Goal: Information Seeking & Learning: Find specific fact

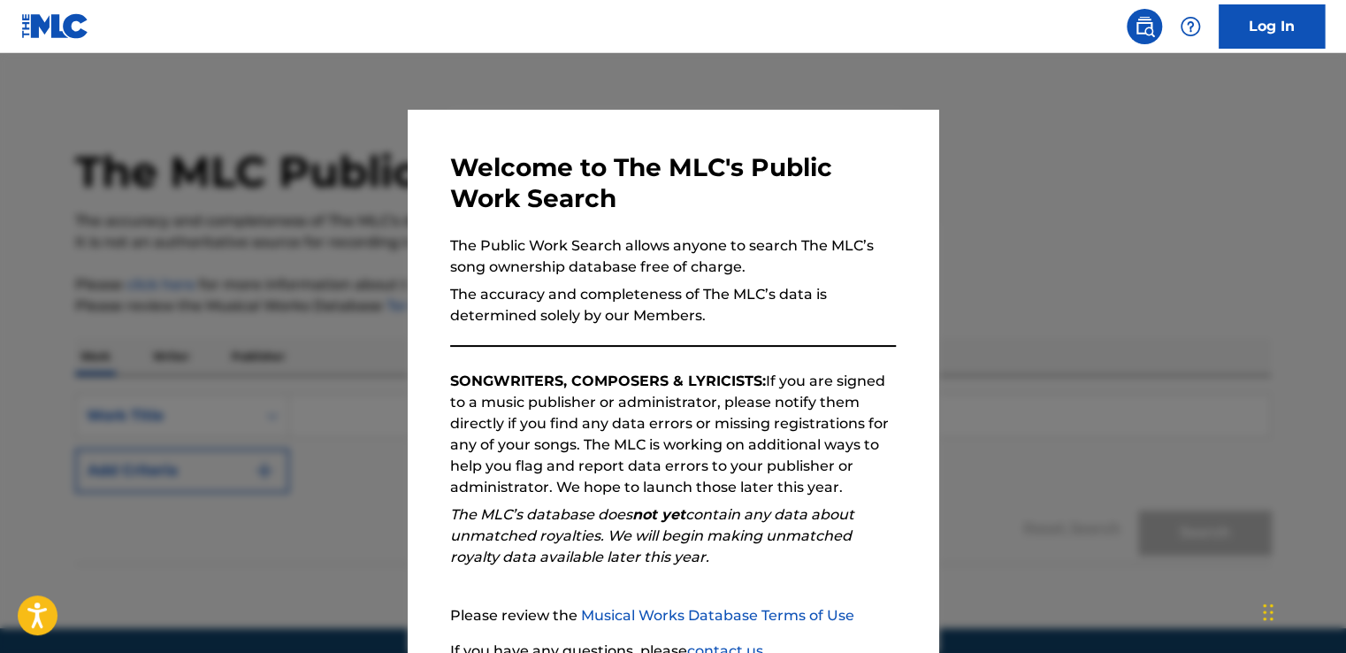
scroll to position [156, 0]
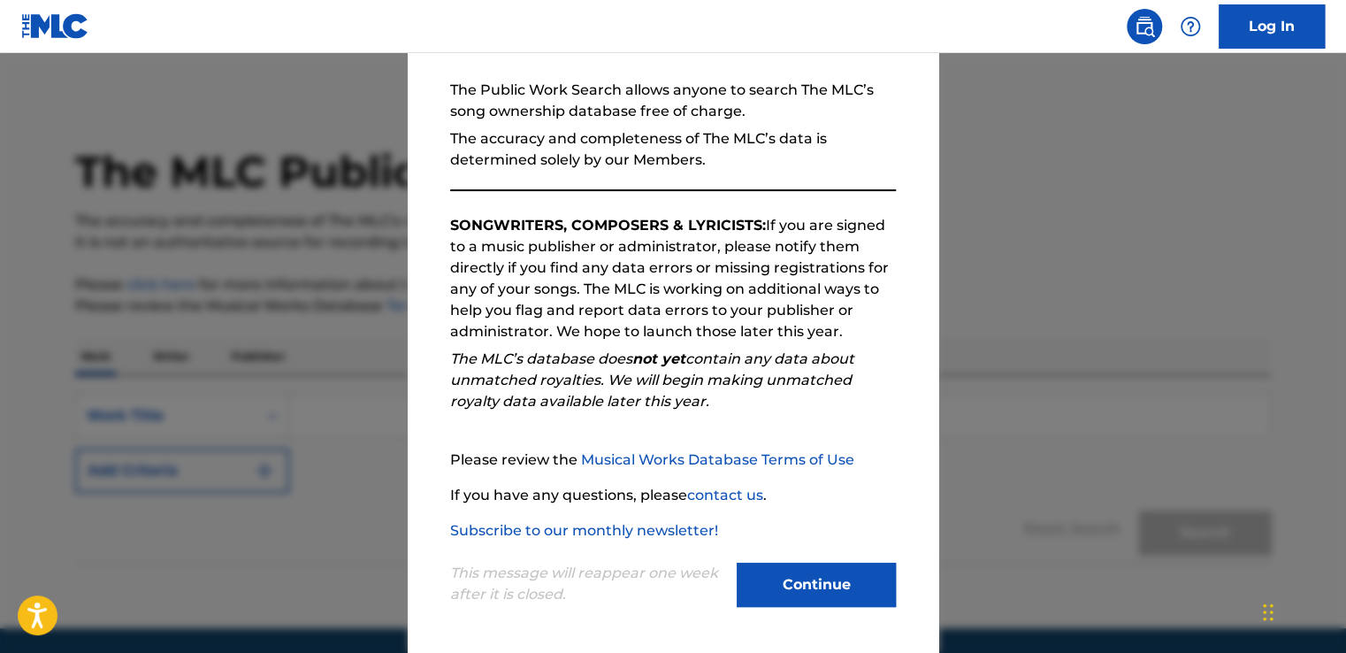
click at [815, 586] on button "Continue" at bounding box center [816, 585] width 159 height 44
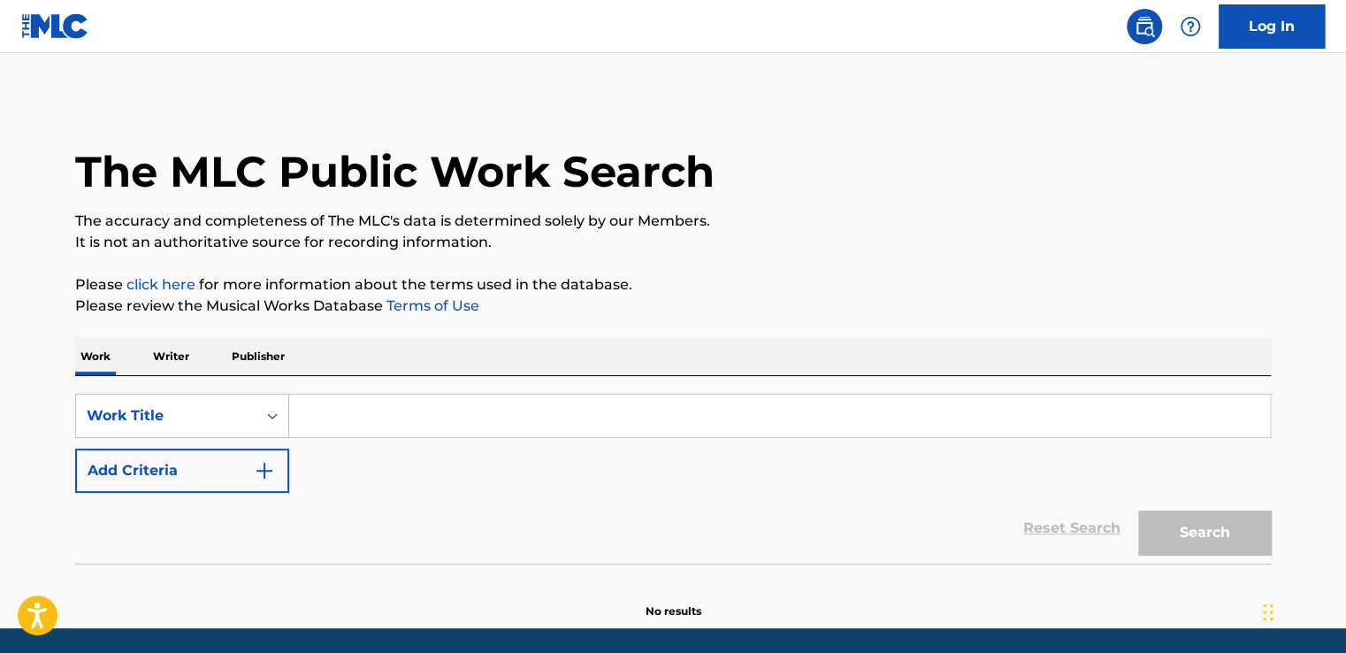
click at [460, 404] on input "Search Form" at bounding box center [779, 415] width 981 height 42
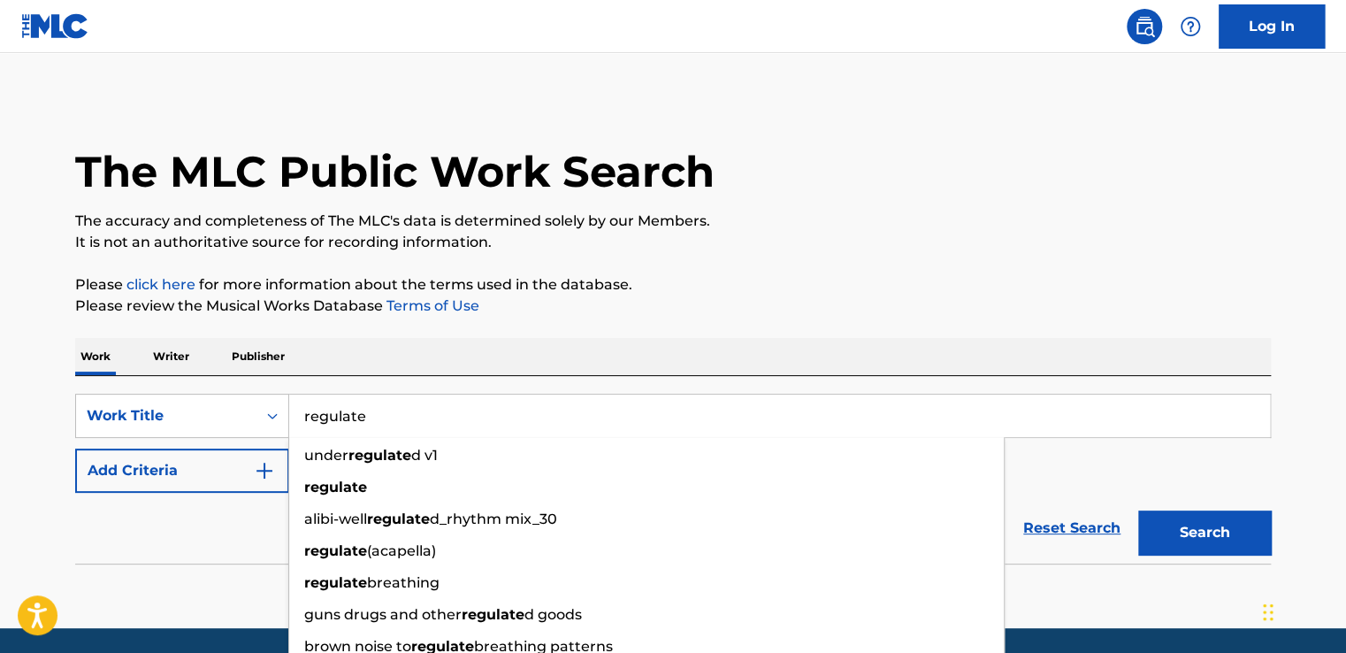
type input "regulate"
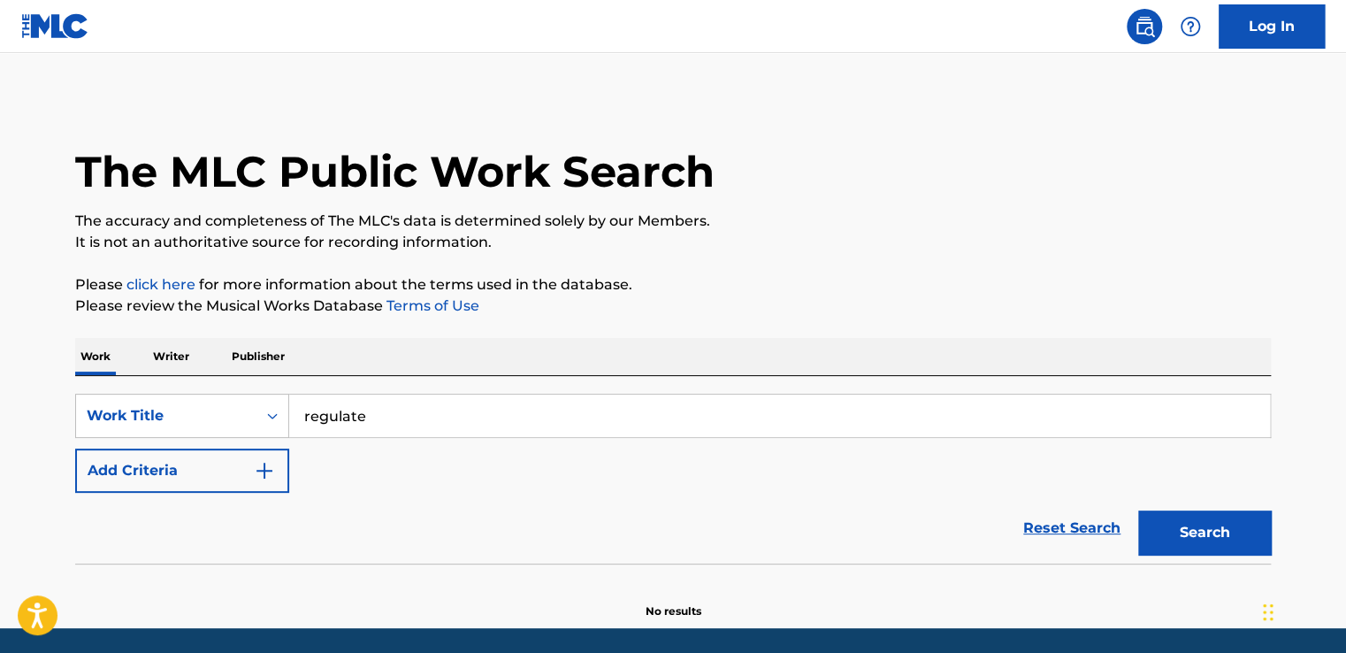
click at [807, 286] on p "Please click here for more information about the terms used in the database." at bounding box center [673, 284] width 1196 height 21
click at [237, 485] on button "Add Criteria" at bounding box center [182, 470] width 214 height 44
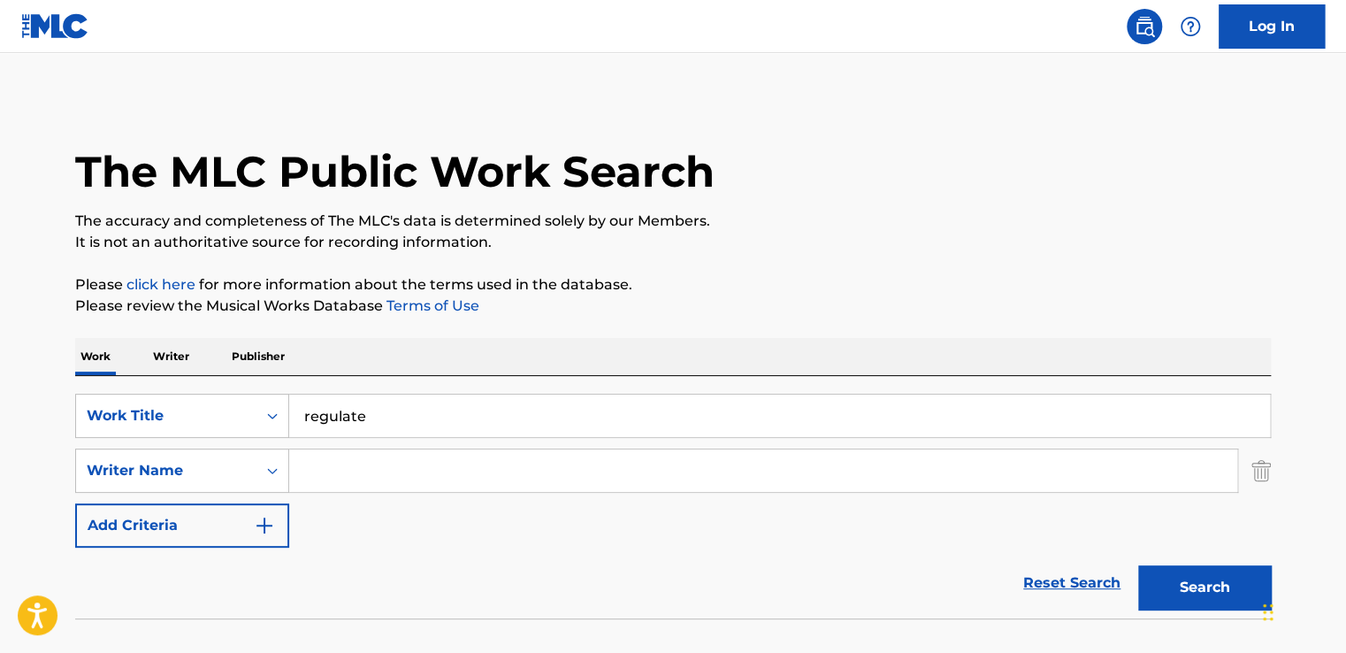
click at [329, 467] on input "Search Form" at bounding box center [763, 470] width 948 height 42
click at [1204, 589] on button "Search" at bounding box center [1204, 587] width 133 height 44
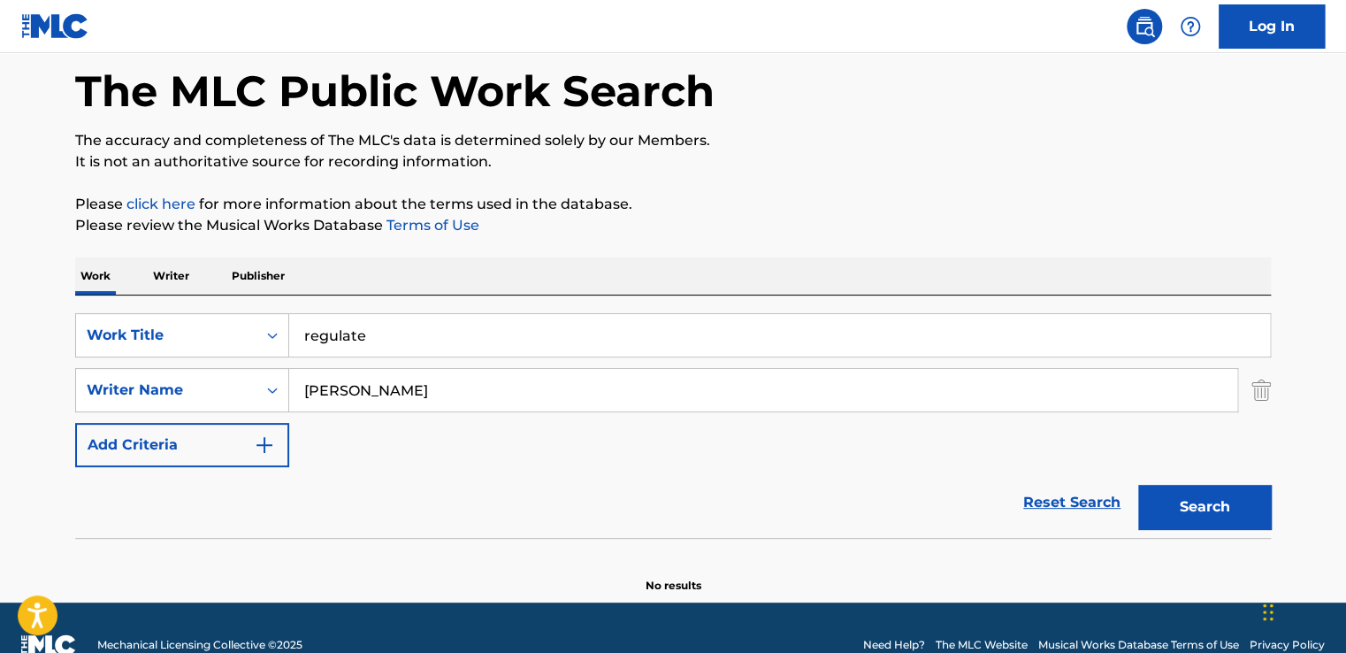
scroll to position [114, 0]
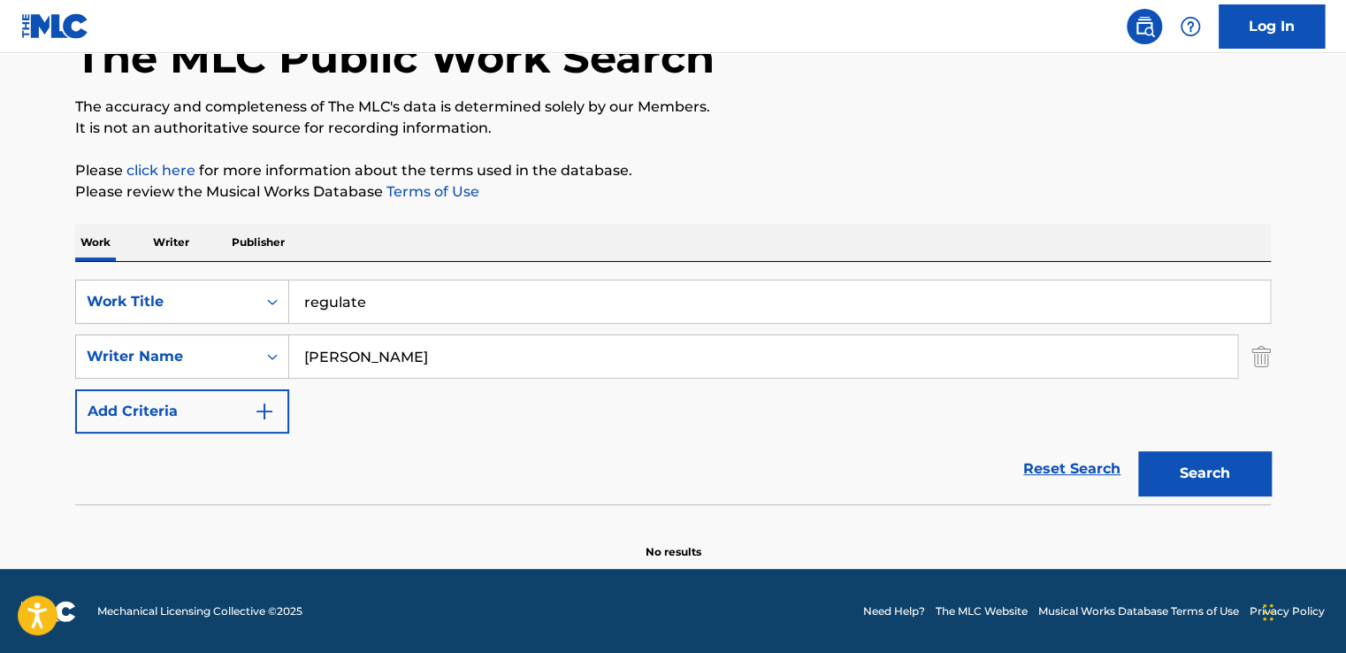
click at [440, 364] on input "[PERSON_NAME]" at bounding box center [763, 356] width 948 height 42
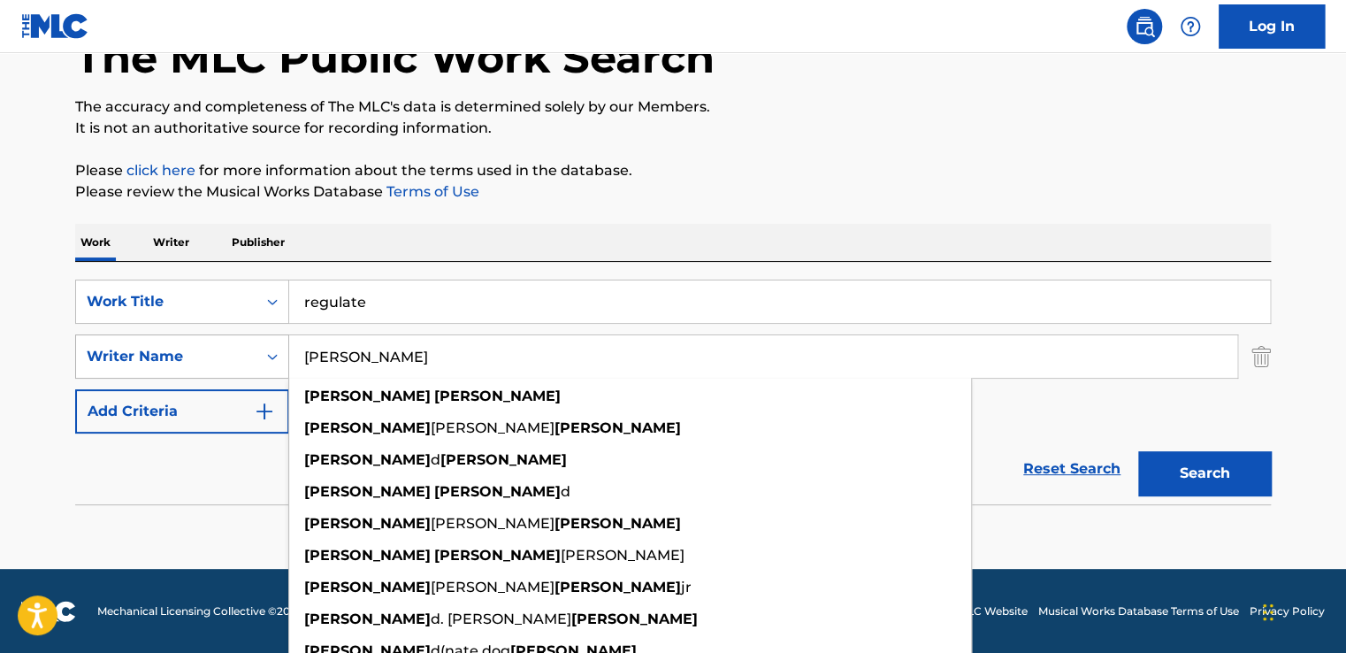
drag, startPoint x: 428, startPoint y: 361, endPoint x: 112, endPoint y: 351, distance: 315.9
click at [113, 352] on div "SearchWithCriteriafdd8fab4-7b14-4dbf-92d2-679af1f63b8e Writer Name [PERSON_NAME…" at bounding box center [673, 356] width 1196 height 44
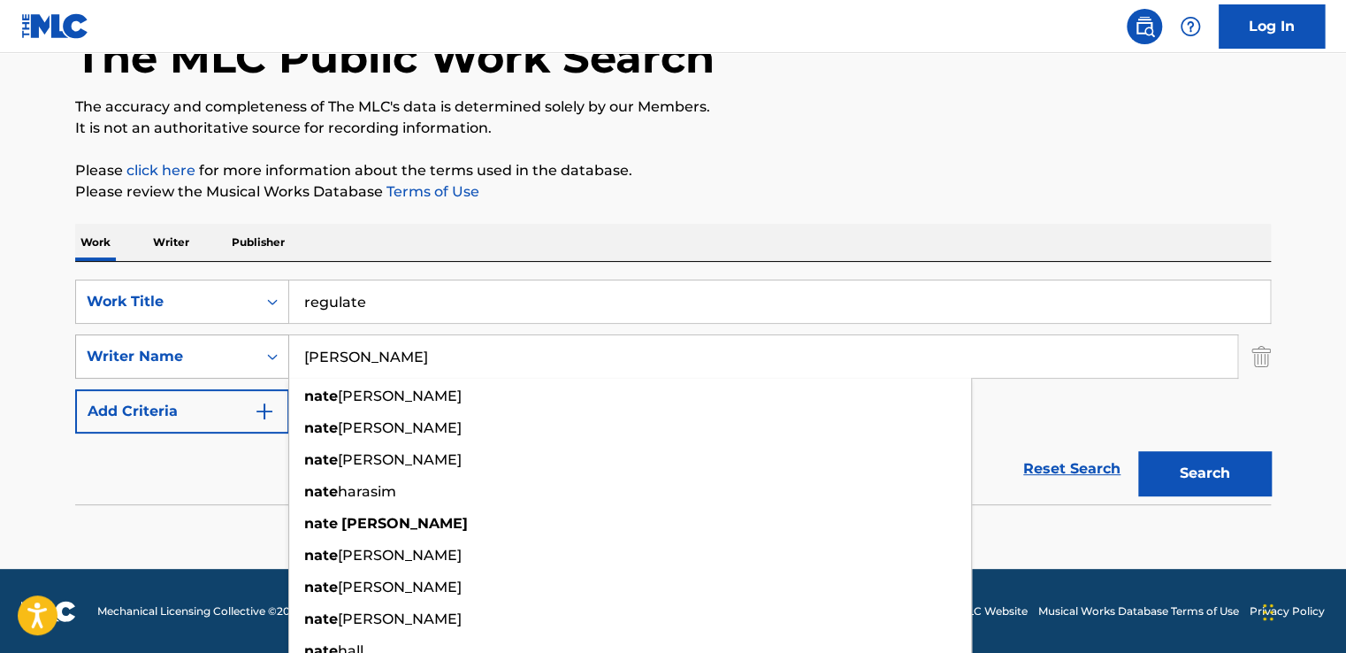
click at [1138, 451] on button "Search" at bounding box center [1204, 473] width 133 height 44
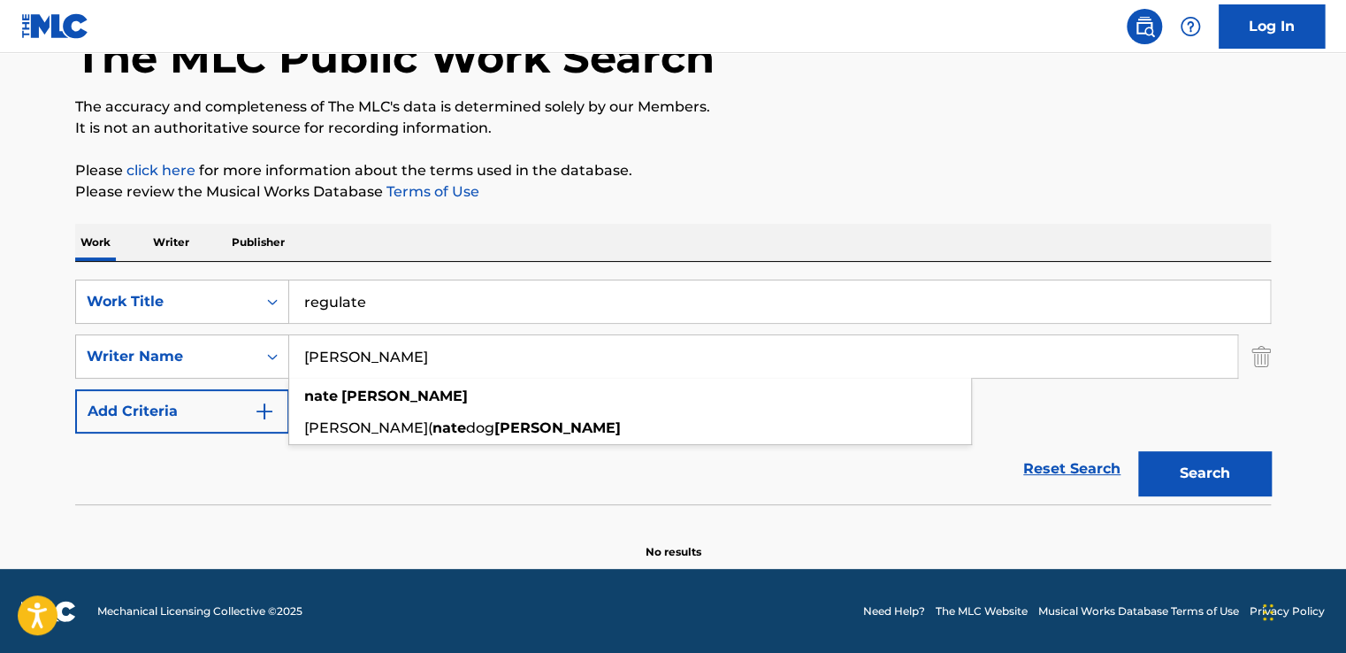
click at [418, 488] on div "Reset Search Search" at bounding box center [673, 468] width 1196 height 71
drag, startPoint x: 407, startPoint y: 360, endPoint x: 344, endPoint y: 363, distance: 62.9
click at [344, 363] on input "[PERSON_NAME]" at bounding box center [763, 356] width 948 height 42
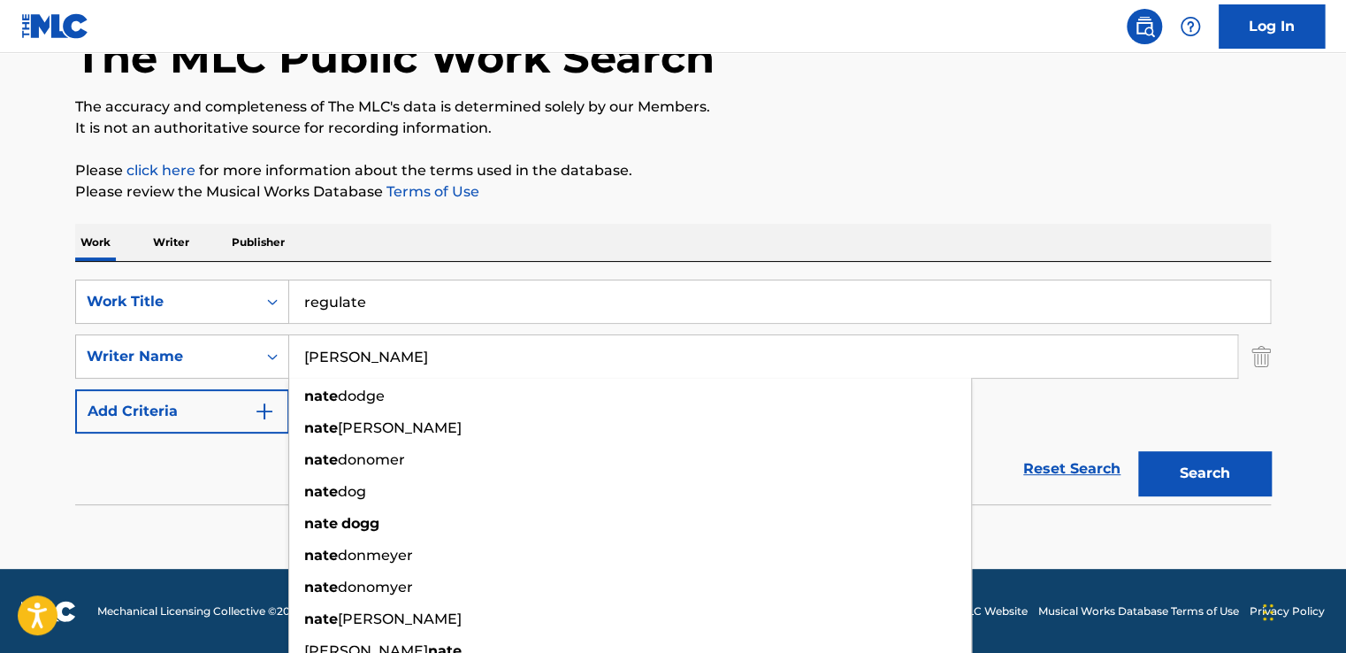
type input "[PERSON_NAME]"
click at [1138, 451] on button "Search" at bounding box center [1204, 473] width 133 height 44
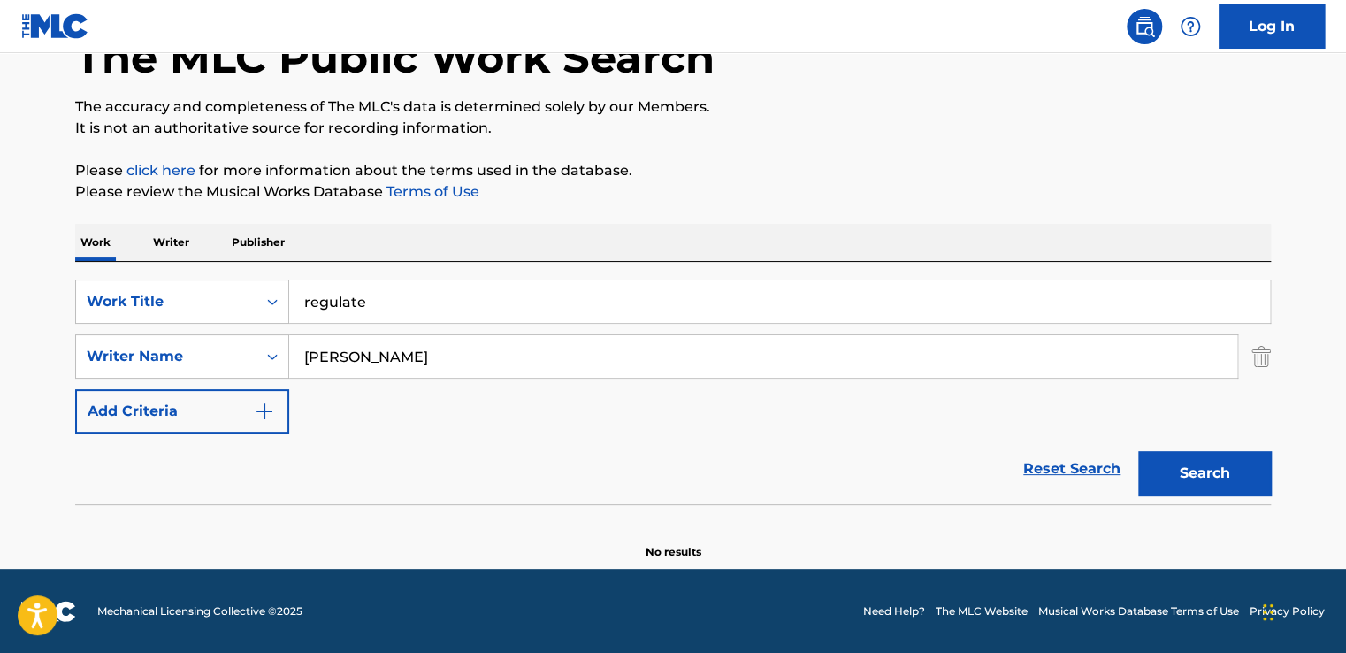
click at [358, 495] on div "Reset Search Search" at bounding box center [673, 468] width 1196 height 71
click at [258, 364] on div "Search Form" at bounding box center [273, 357] width 32 height 32
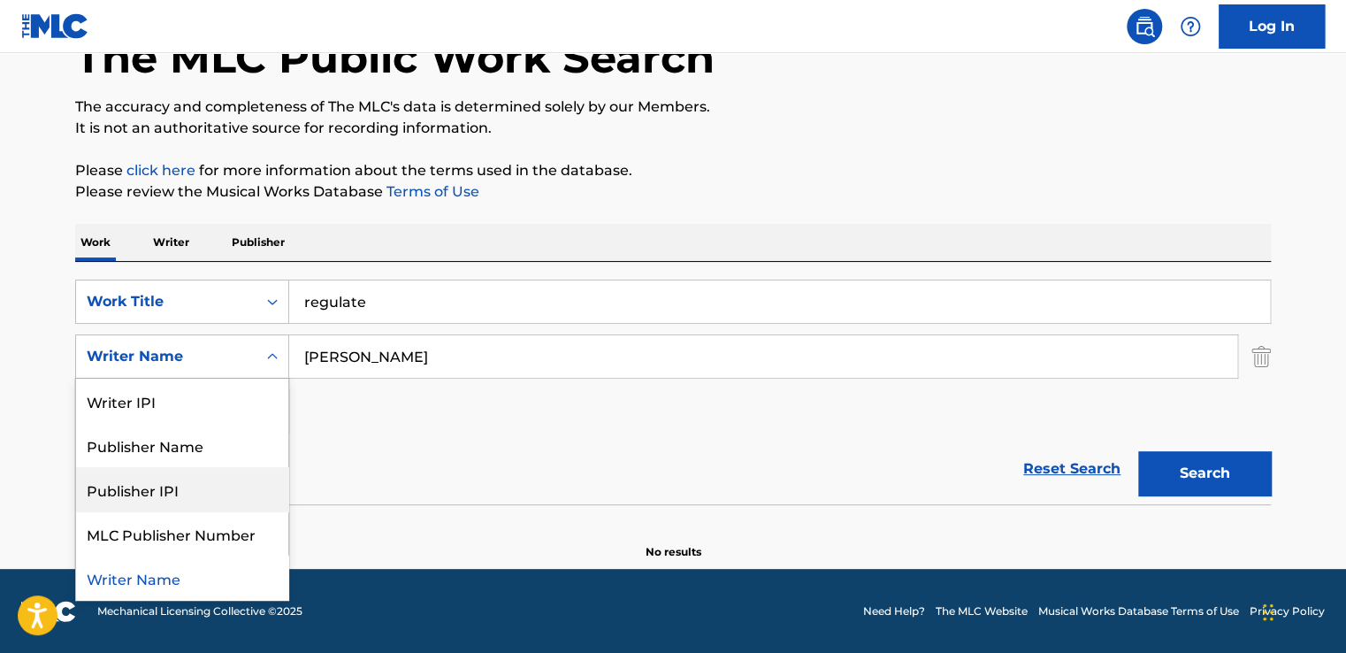
click at [580, 437] on div "Reset Search Search" at bounding box center [673, 468] width 1196 height 71
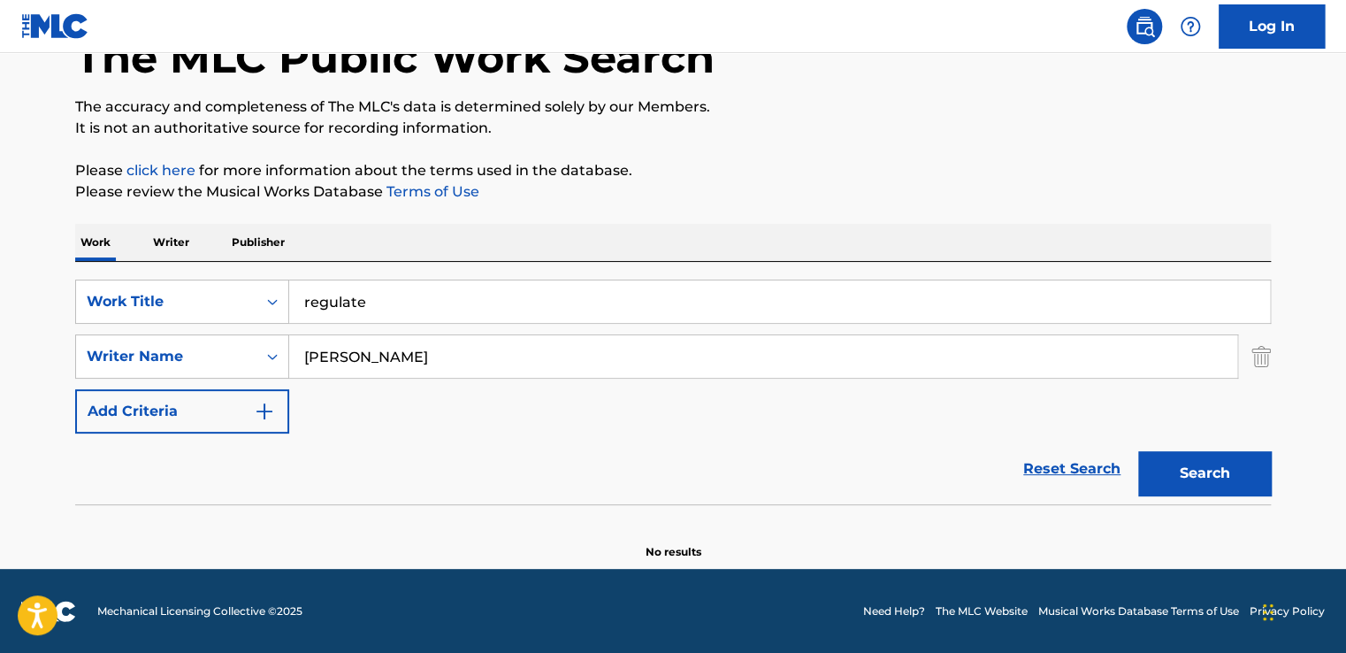
click at [1263, 353] on img "Search Form" at bounding box center [1261, 356] width 19 height 44
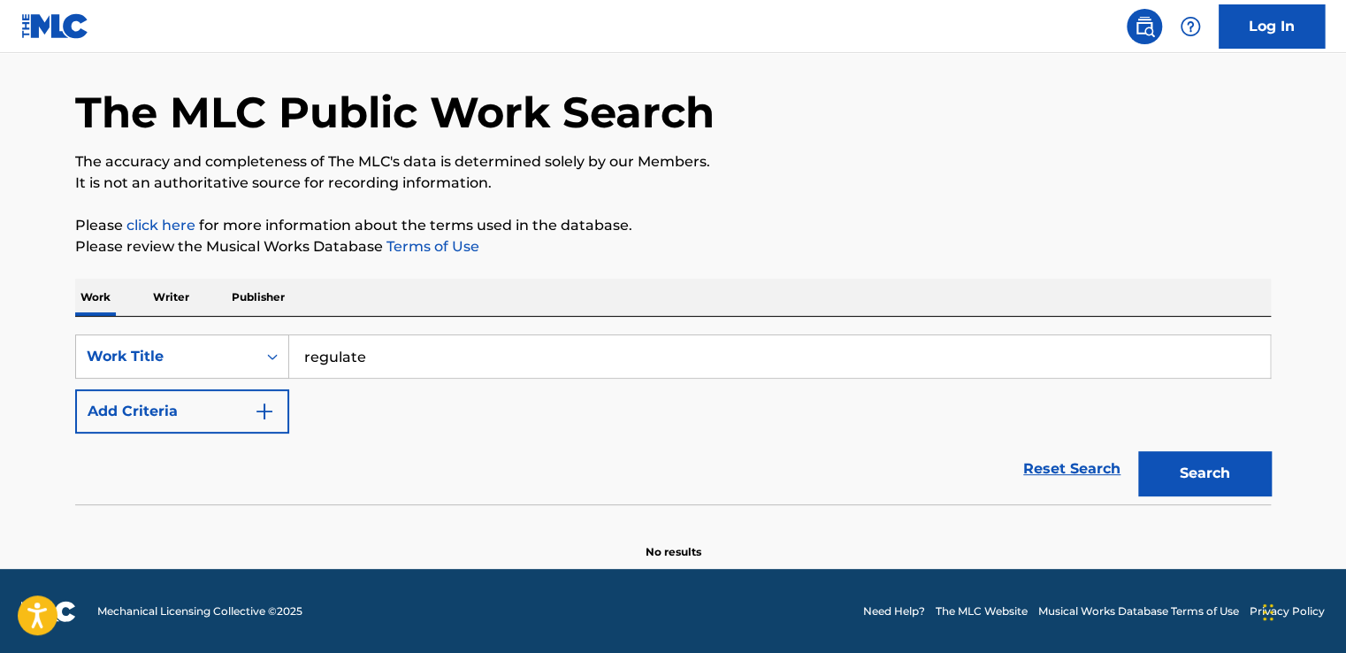
click at [1214, 478] on button "Search" at bounding box center [1204, 473] width 133 height 44
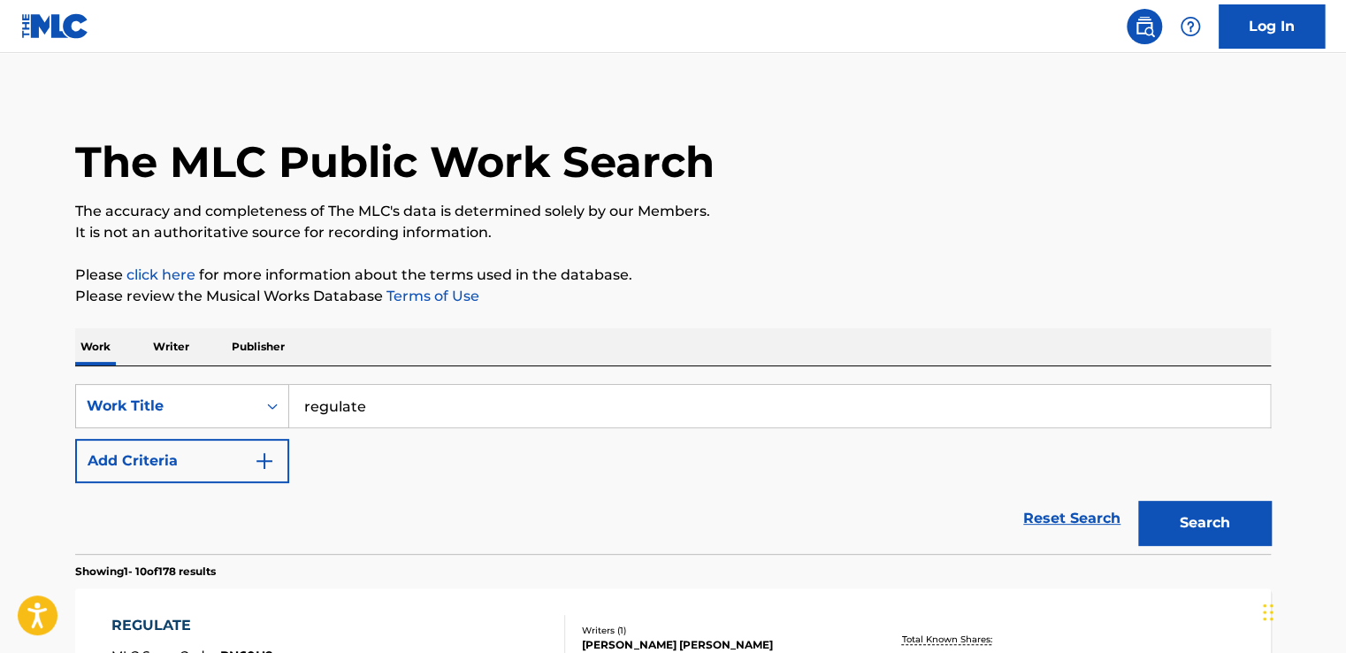
scroll to position [0, 0]
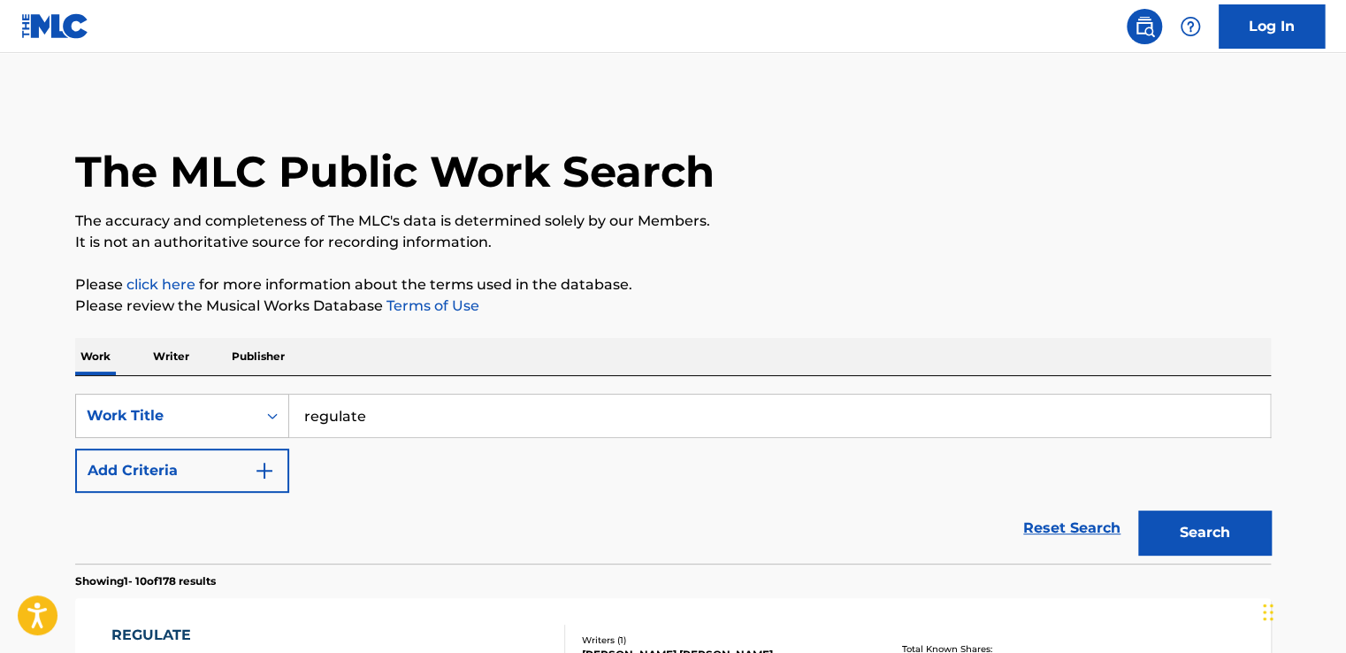
click at [283, 479] on button "Add Criteria" at bounding box center [182, 470] width 214 height 44
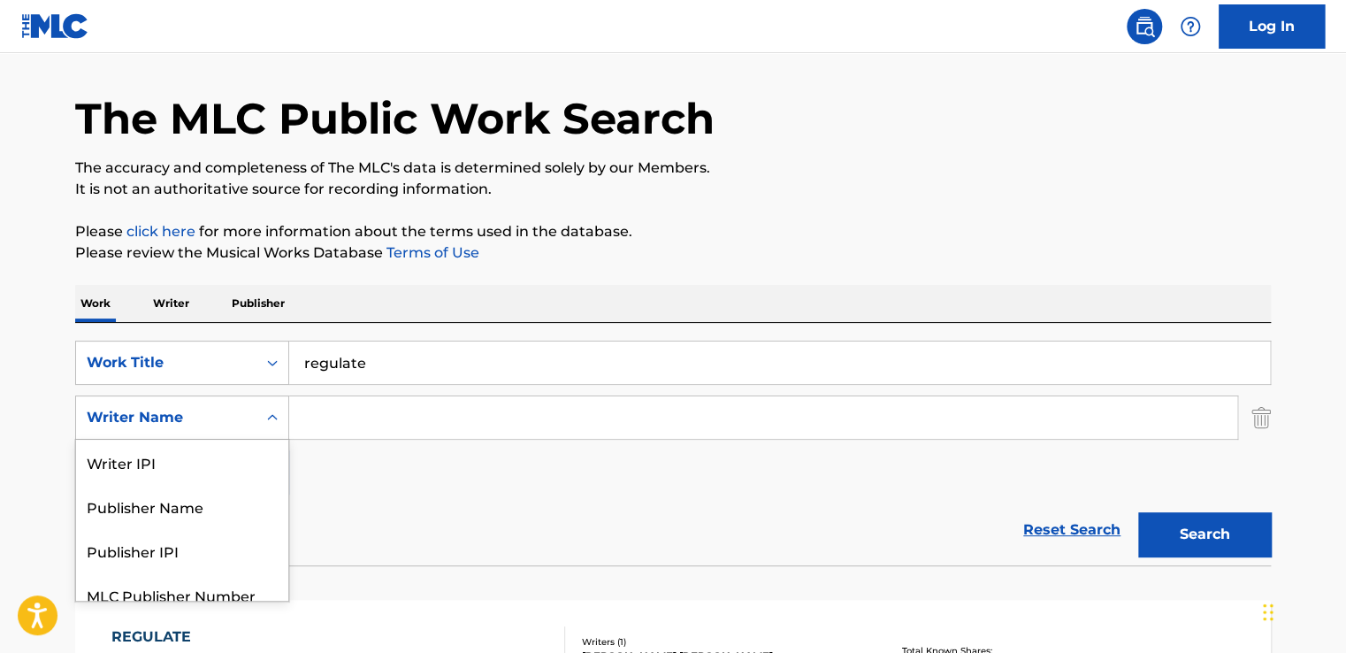
click at [277, 440] on div "5 results available. Use Up and Down to choose options, press Enter to select t…" at bounding box center [182, 417] width 214 height 44
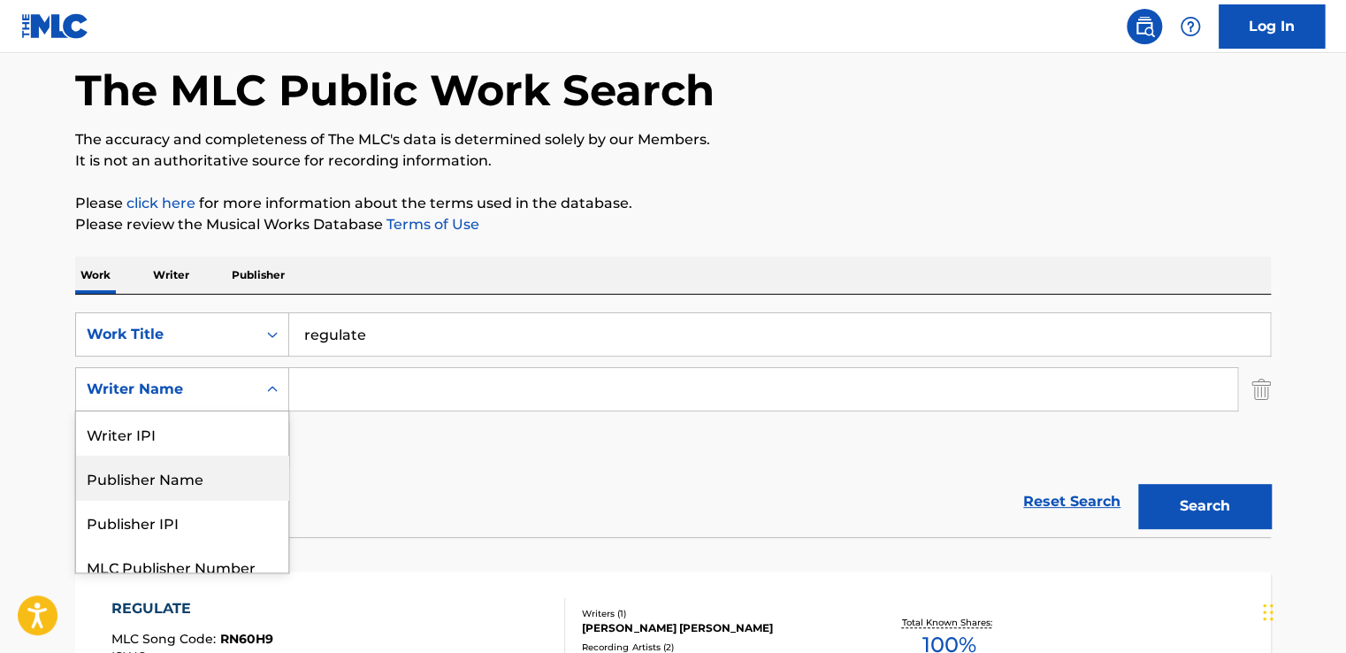
scroll to position [61, 0]
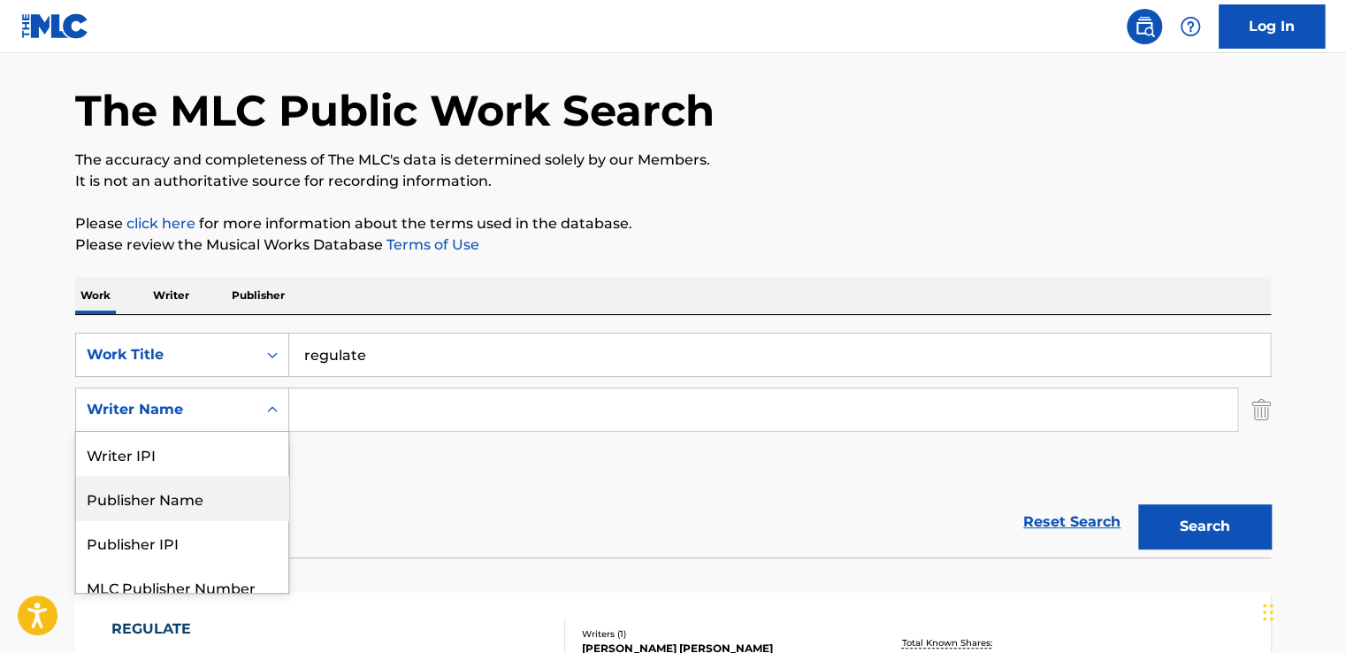
click at [384, 517] on div "Reset Search Search" at bounding box center [673, 521] width 1196 height 71
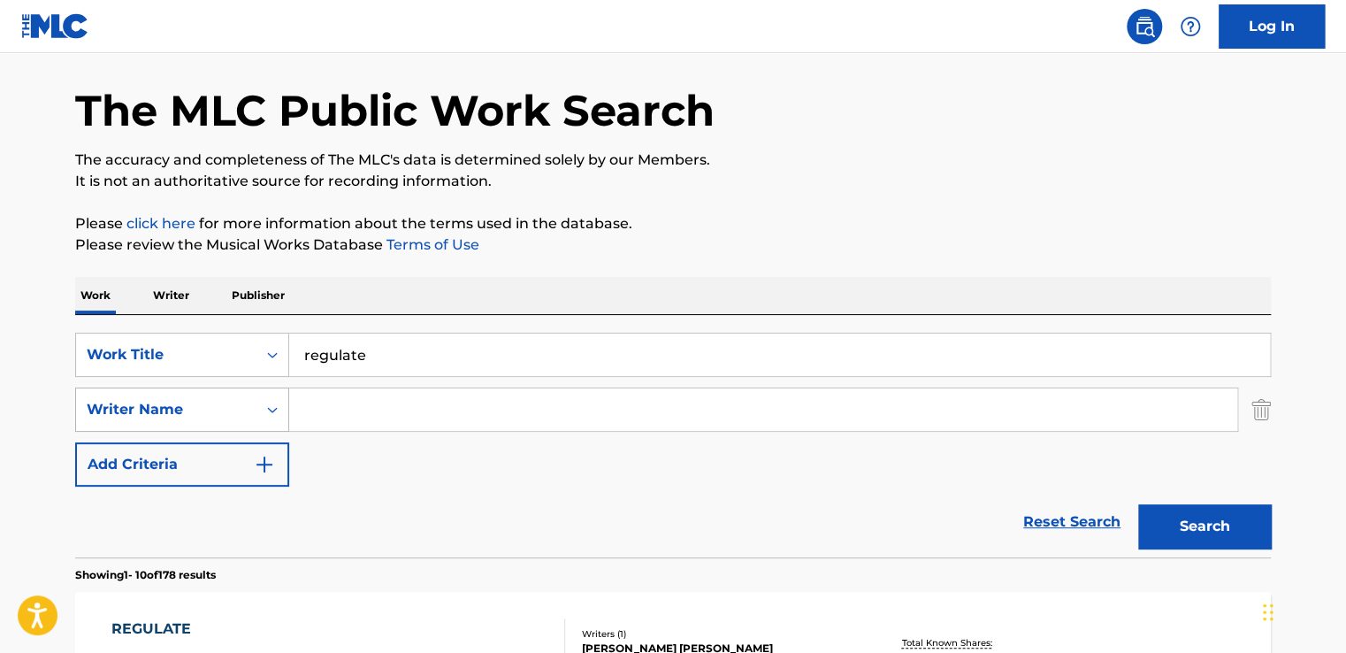
click at [237, 410] on div "Writer Name" at bounding box center [166, 409] width 159 height 21
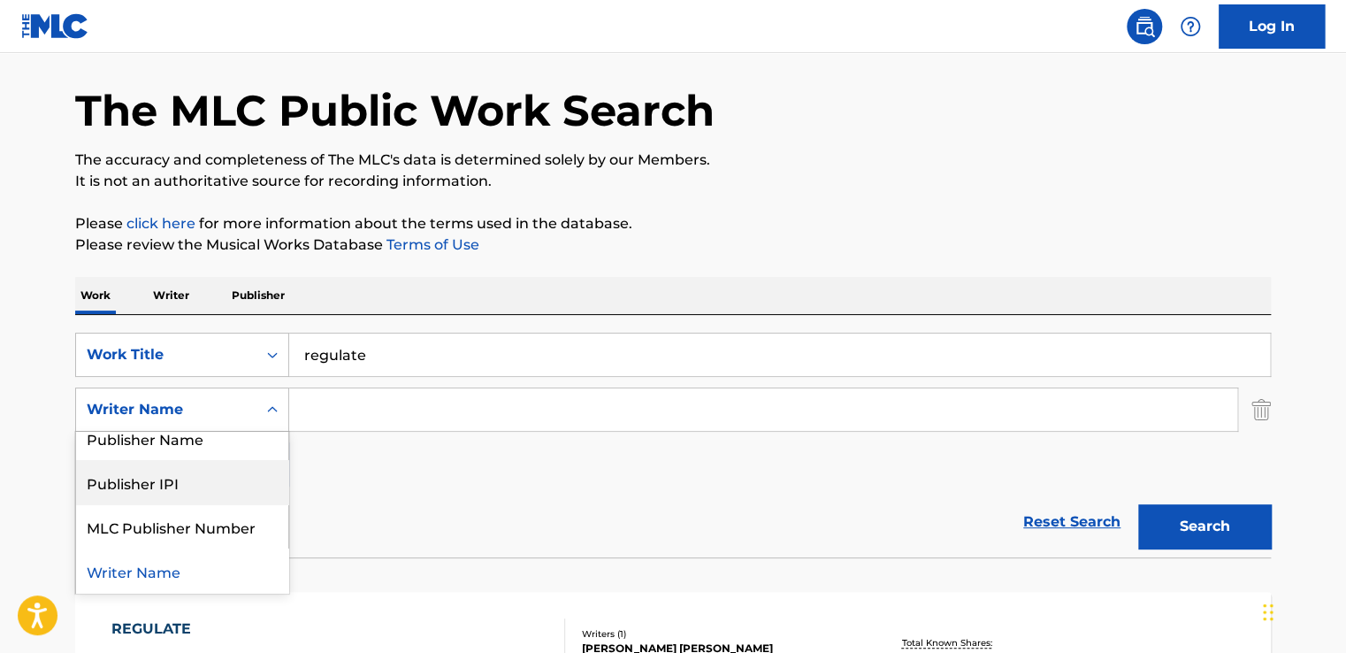
scroll to position [0, 0]
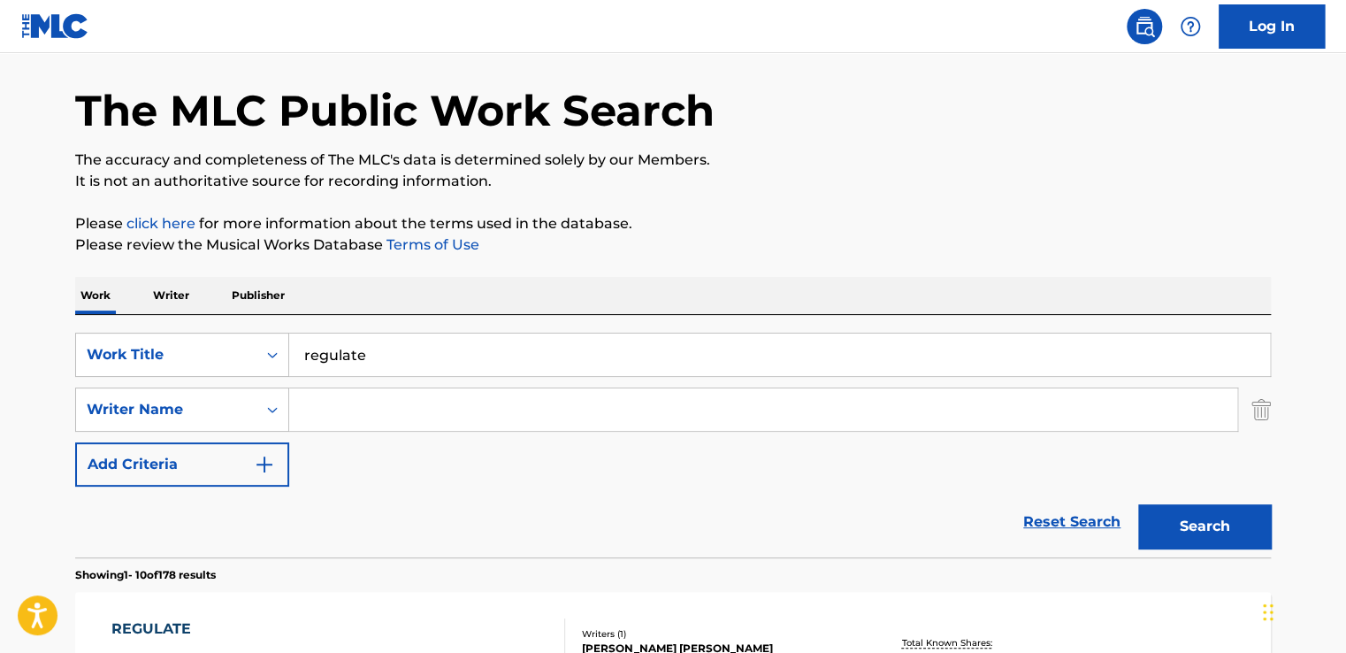
click at [397, 448] on div "SearchWithCriteria72723bb3-a7ba-40ff-bac9-6c5792b32fa0 Work Title regulate Sear…" at bounding box center [673, 410] width 1196 height 154
click at [237, 463] on button "Add Criteria" at bounding box center [182, 464] width 214 height 44
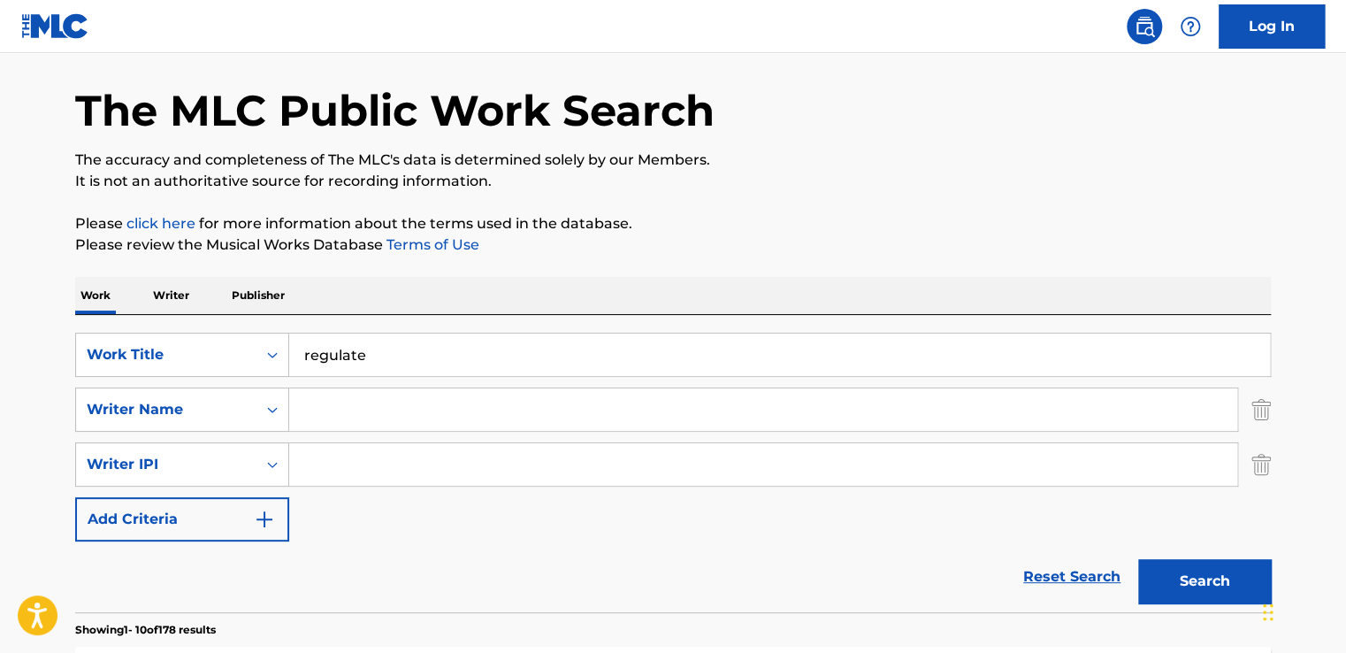
click at [248, 534] on button "Add Criteria" at bounding box center [182, 519] width 214 height 44
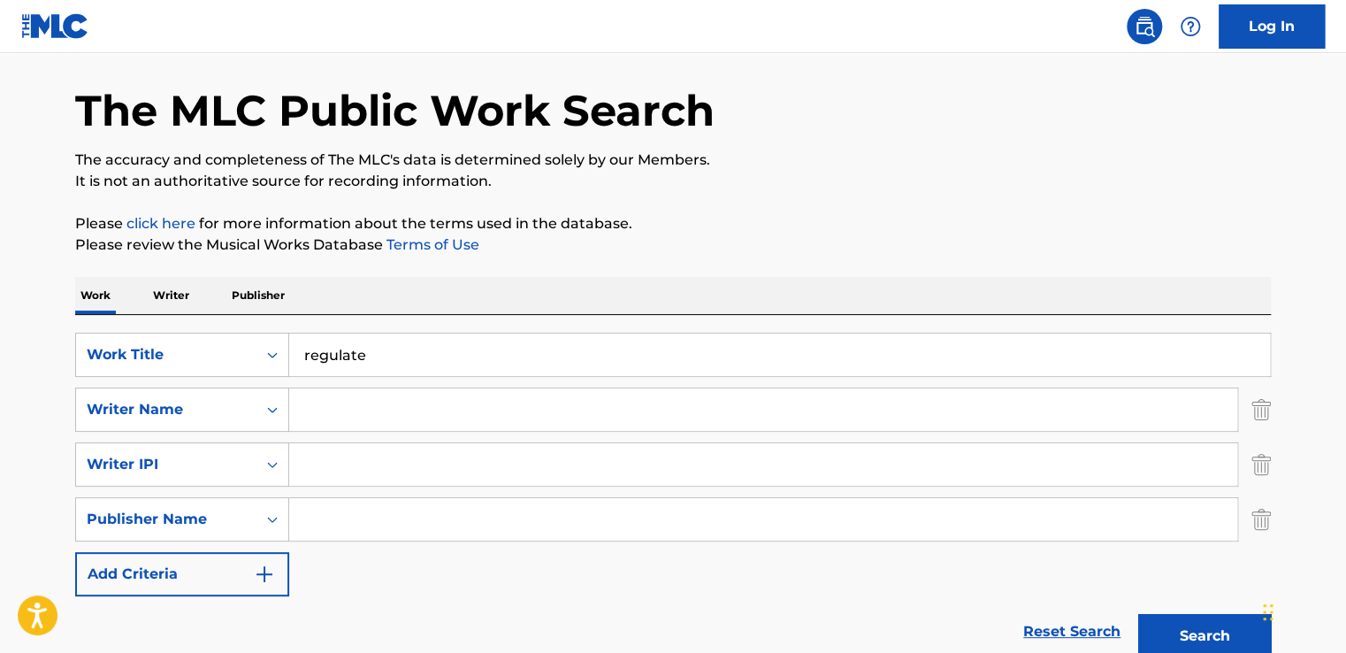
click at [248, 534] on div "Publisher Name" at bounding box center [166, 519] width 180 height 34
click at [244, 567] on button "Add Criteria" at bounding box center [182, 574] width 214 height 44
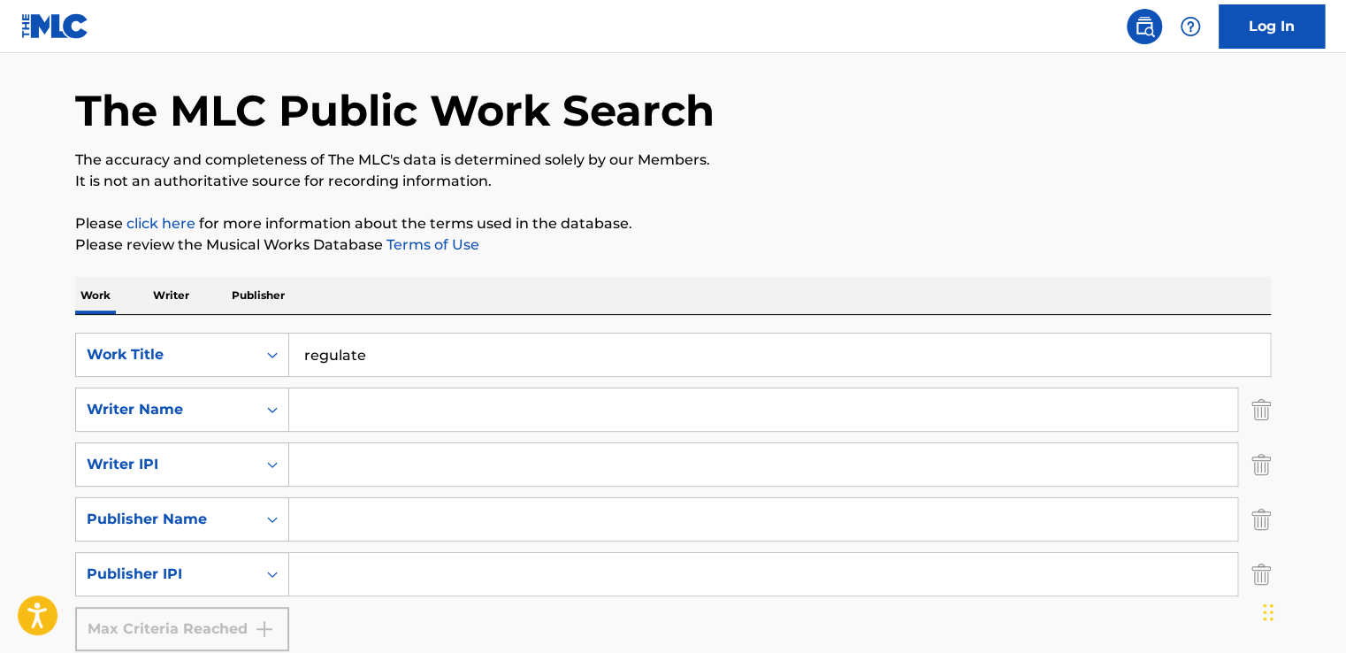
click at [237, 627] on div "Max Criteria Reached" at bounding box center [182, 629] width 214 height 44
click at [1263, 413] on img "Search Form" at bounding box center [1261, 409] width 19 height 44
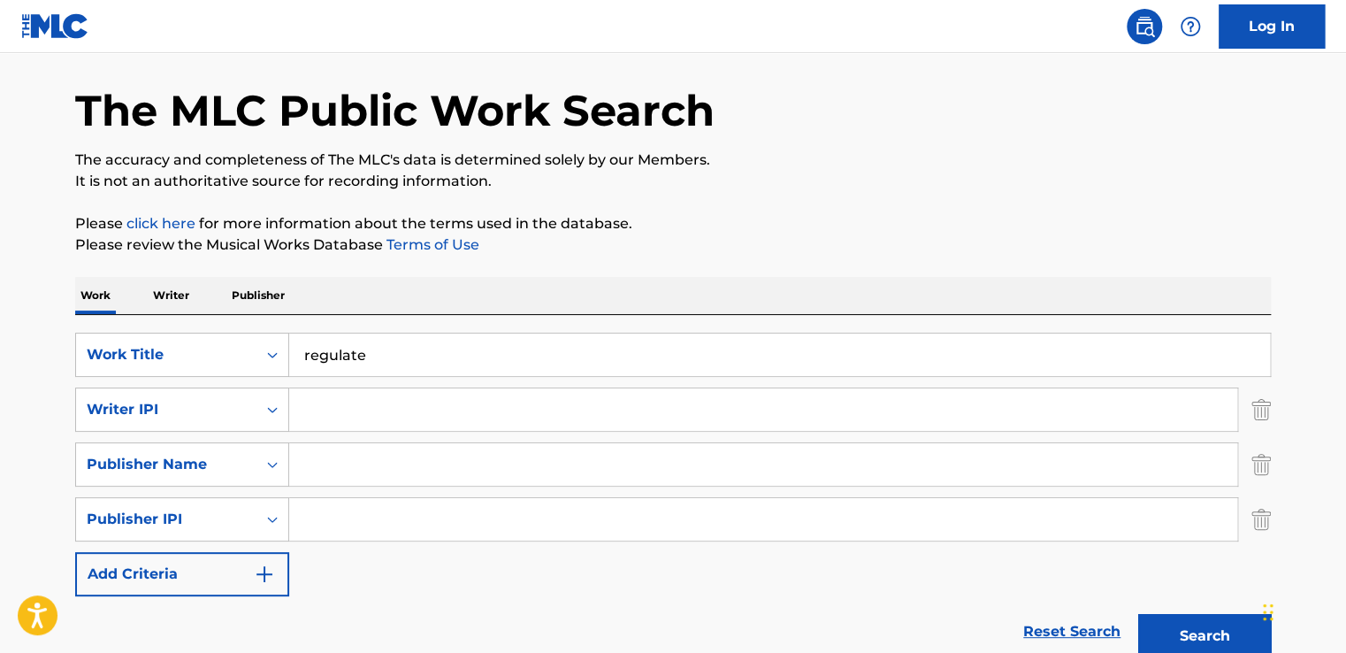
click at [1263, 413] on img "Search Form" at bounding box center [1261, 409] width 19 height 44
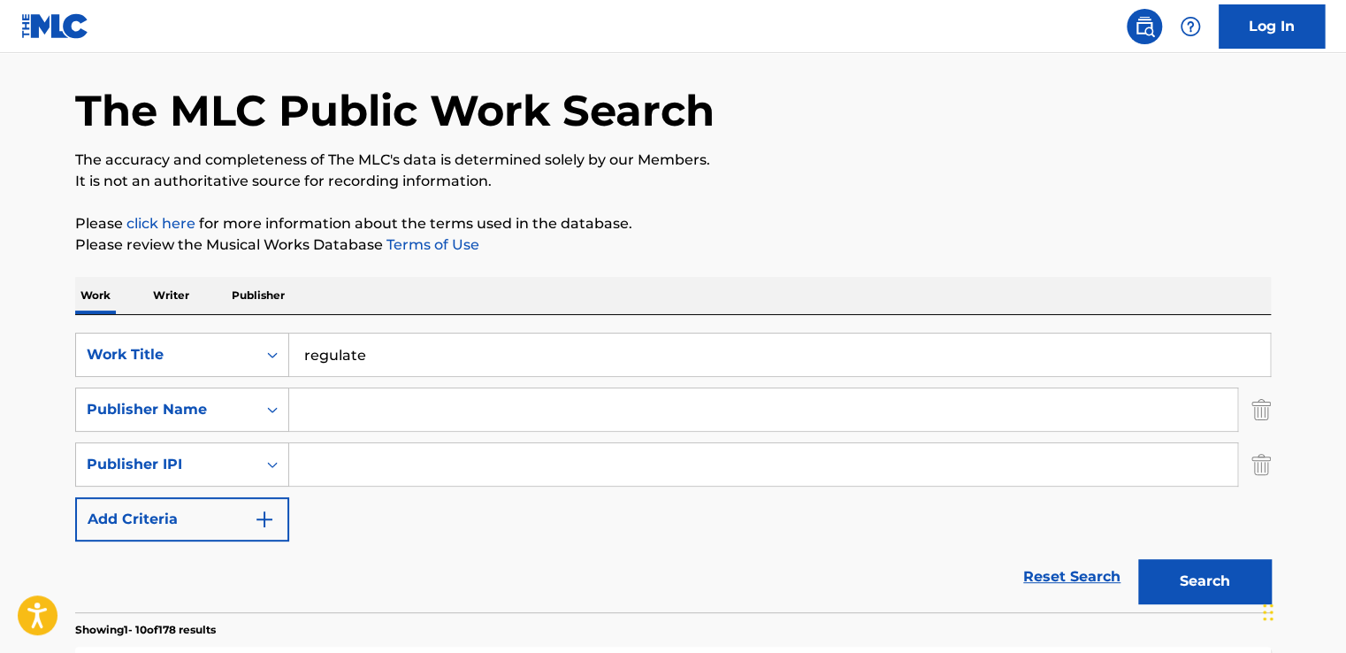
click at [1263, 413] on img "Search Form" at bounding box center [1261, 409] width 19 height 44
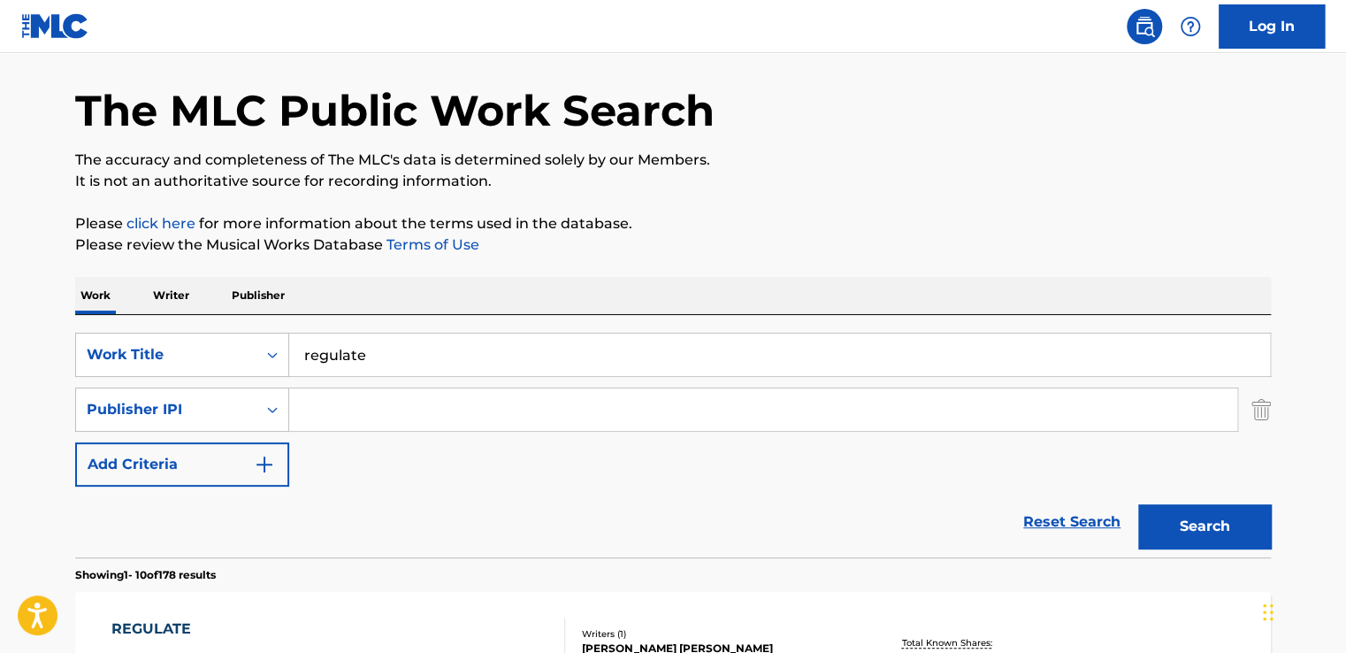
click at [1263, 413] on img "Search Form" at bounding box center [1261, 409] width 19 height 44
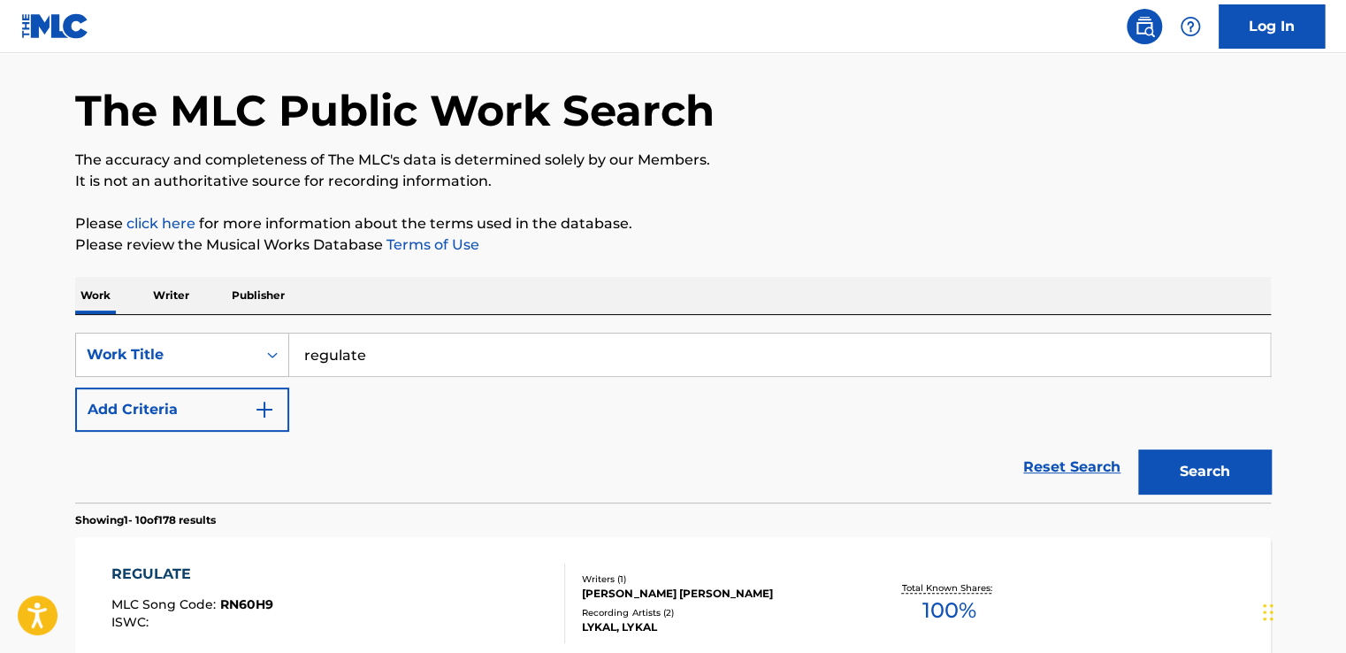
click at [192, 299] on p "Writer" at bounding box center [171, 295] width 47 height 37
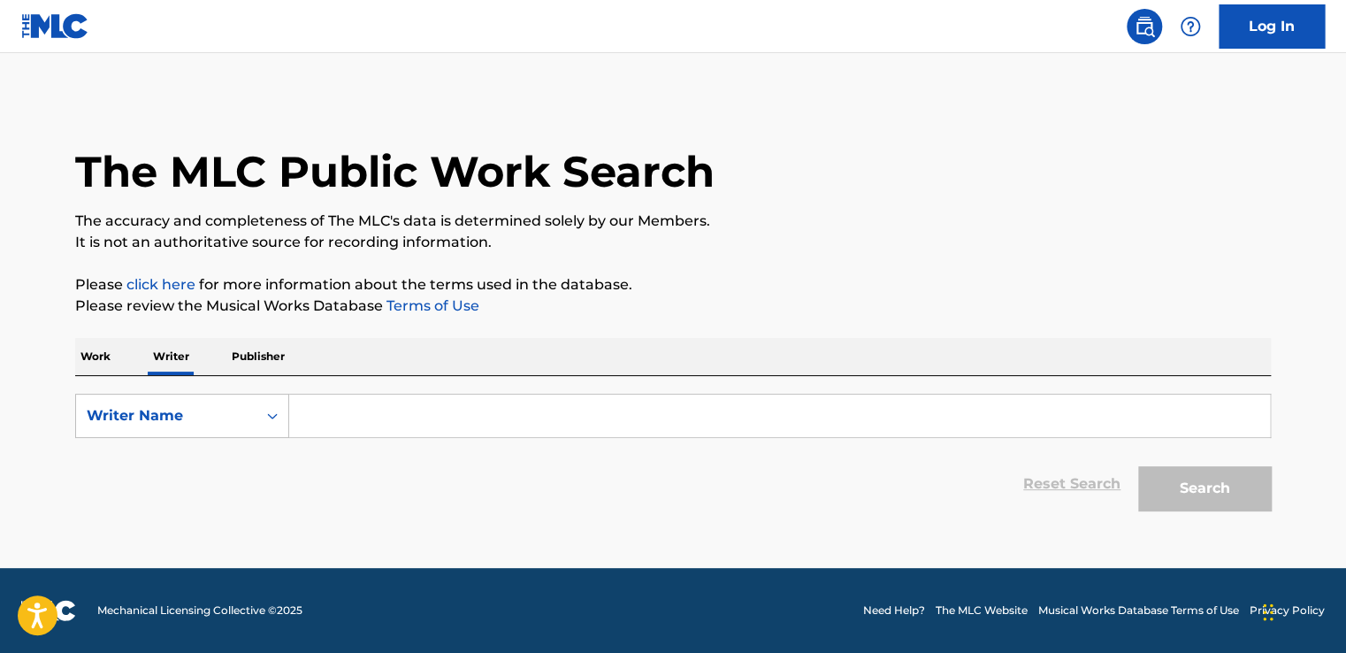
click at [85, 355] on p "Work" at bounding box center [95, 356] width 41 height 37
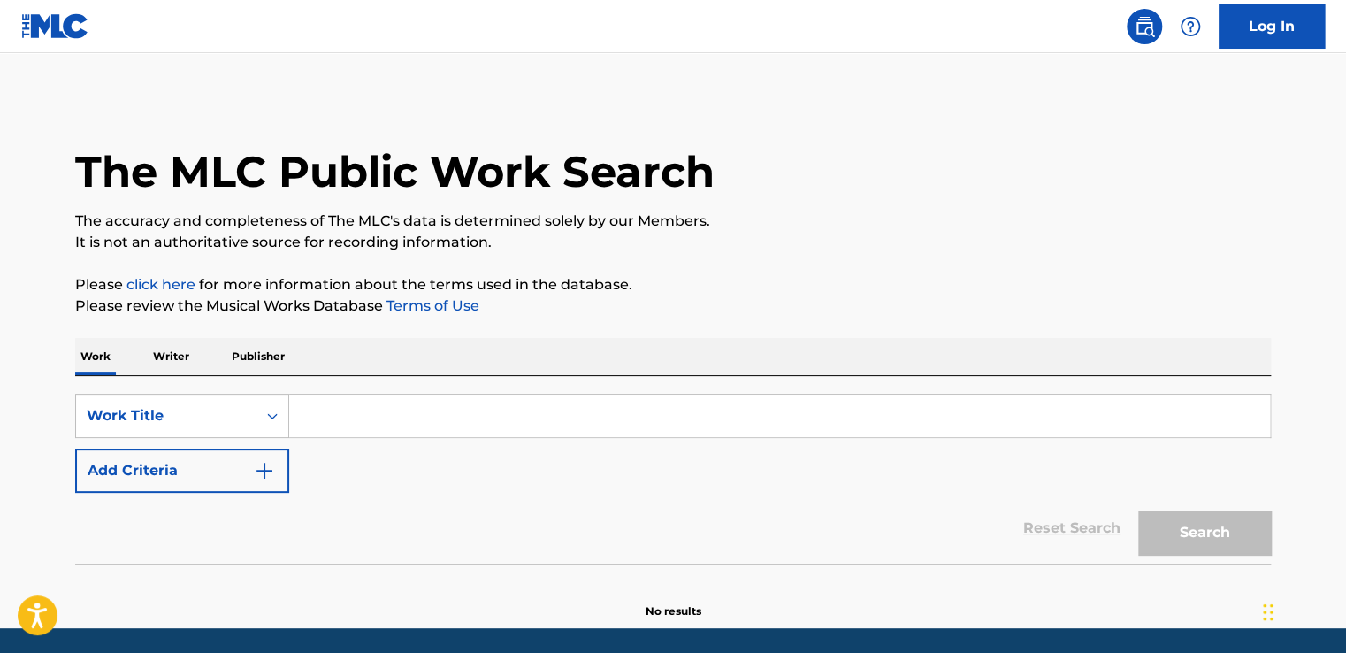
click at [396, 425] on input "Search Form" at bounding box center [779, 415] width 981 height 42
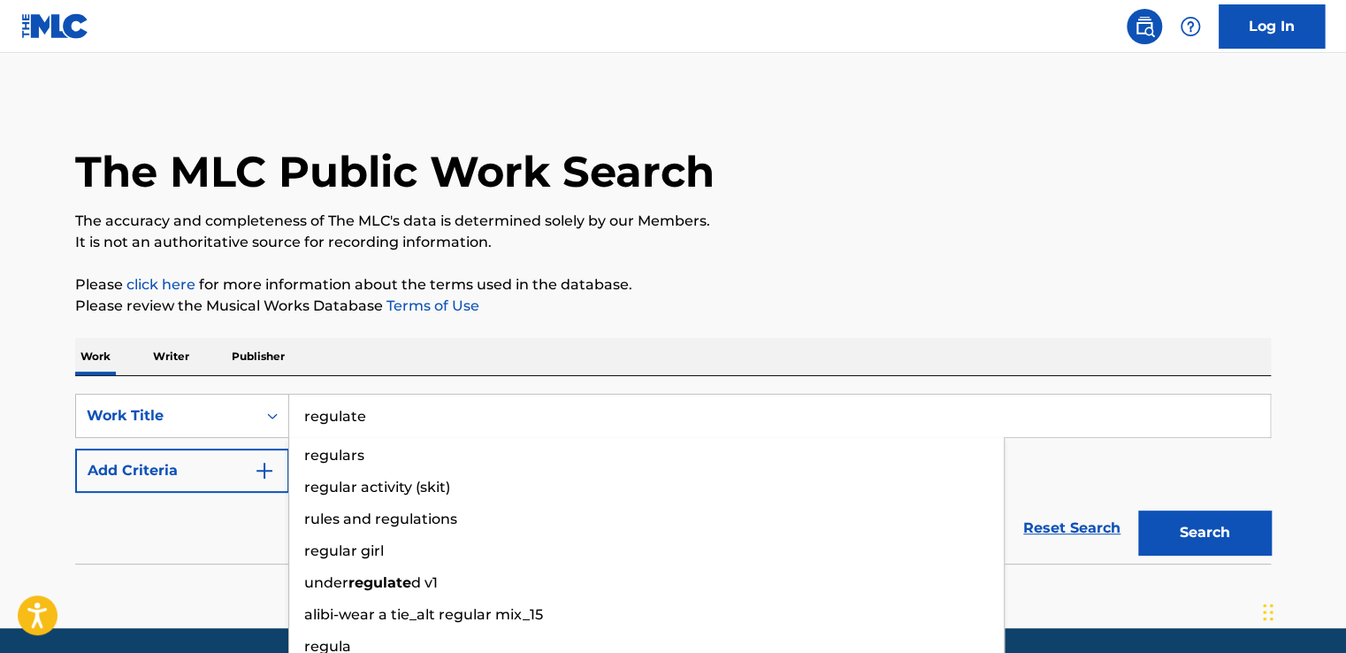
type input "regulate"
click at [1138, 510] on button "Search" at bounding box center [1204, 532] width 133 height 44
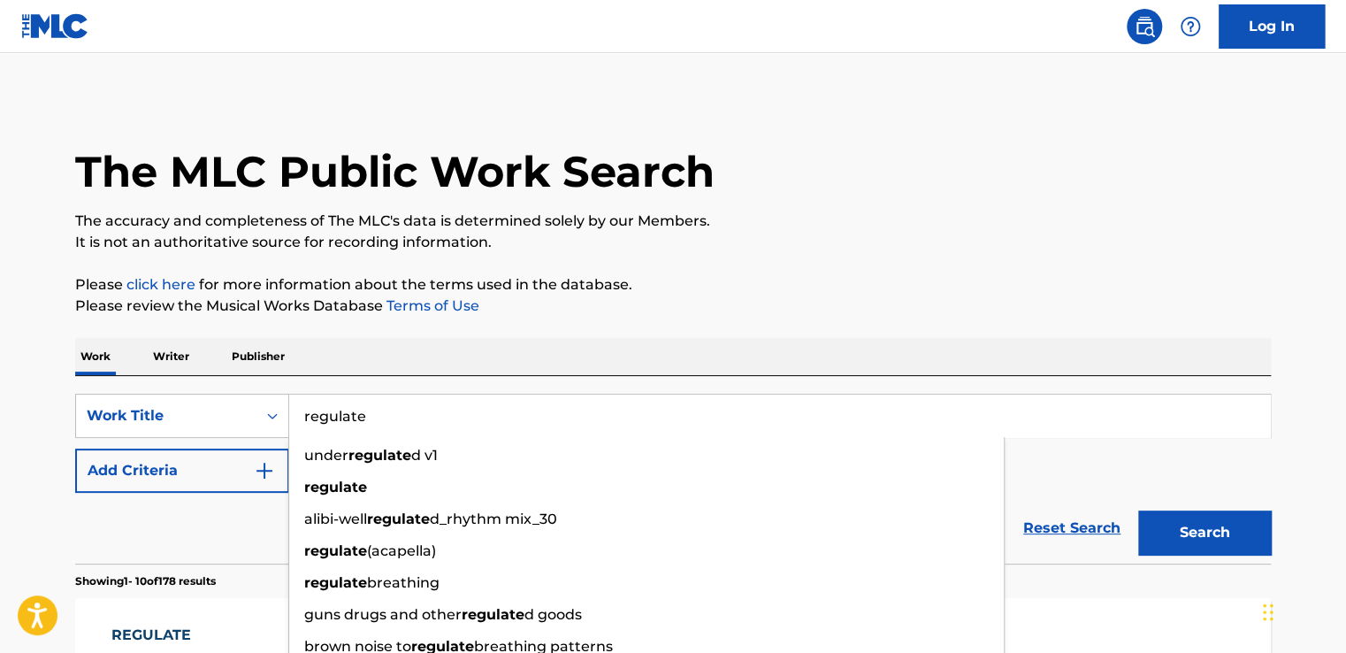
click at [1060, 249] on p "It is not an authoritative source for recording information." at bounding box center [673, 242] width 1196 height 21
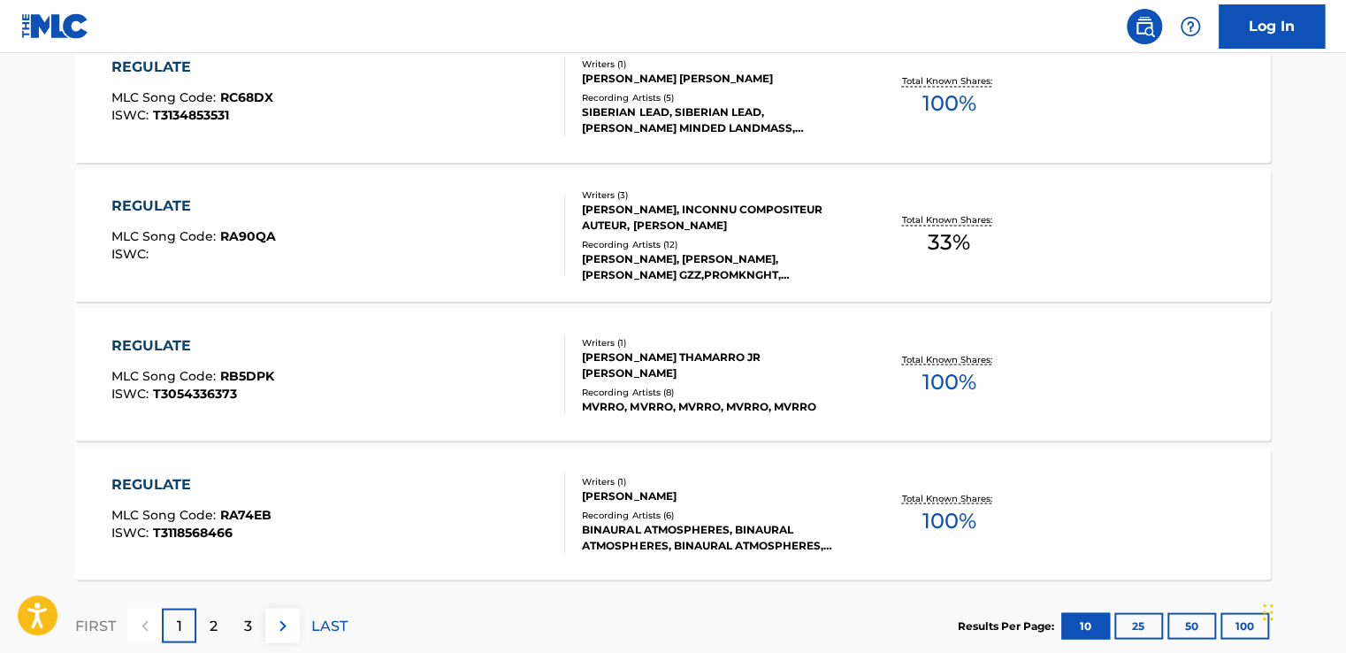
scroll to position [1415, 0]
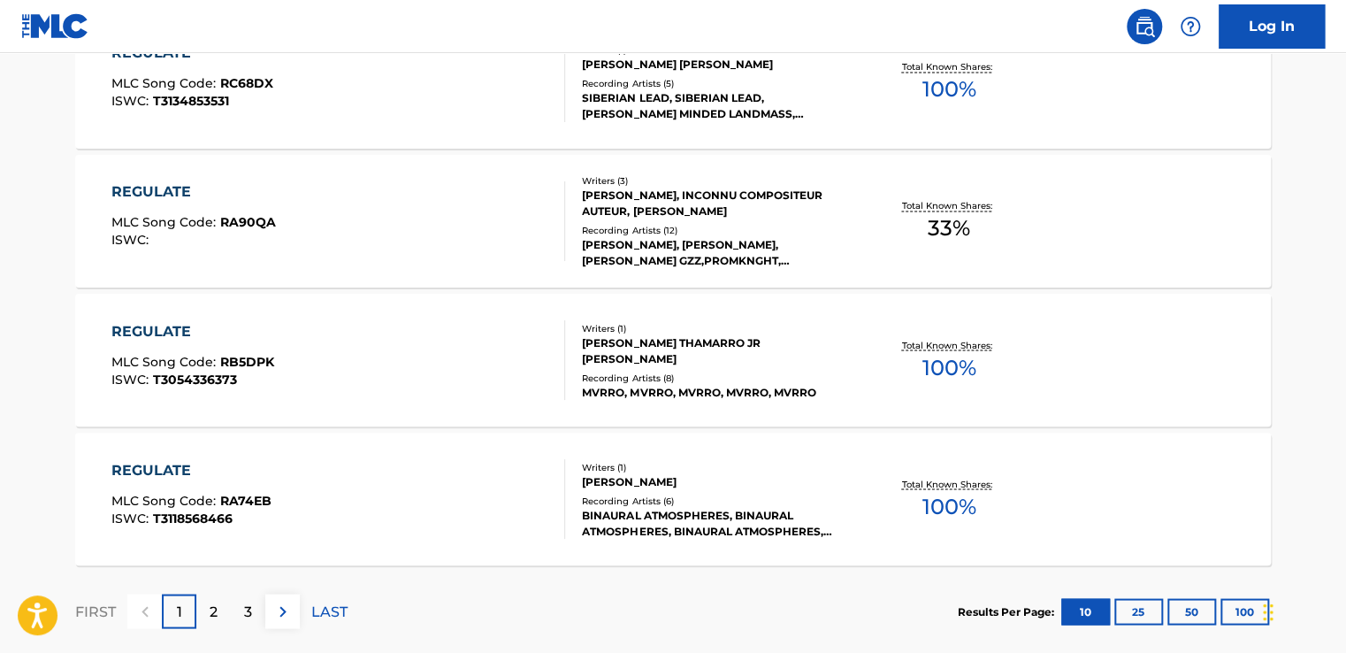
click at [1252, 610] on button "100" at bounding box center [1245, 611] width 49 height 27
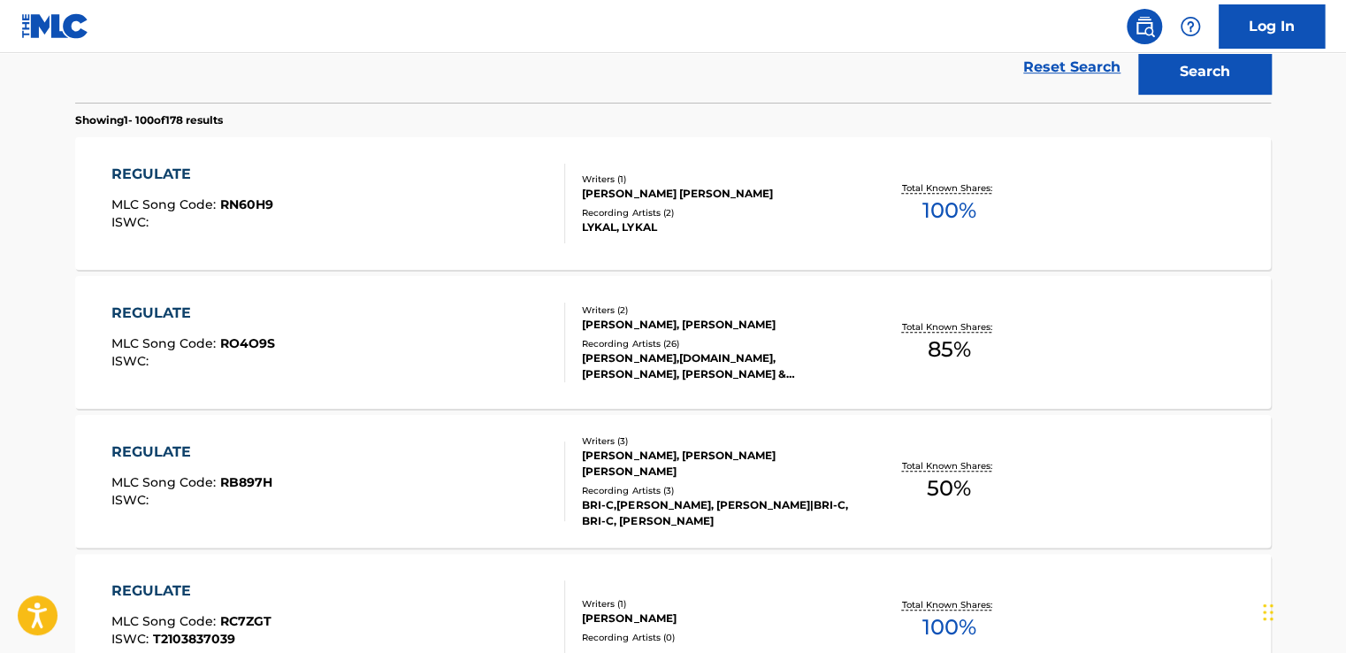
scroll to position [0, 0]
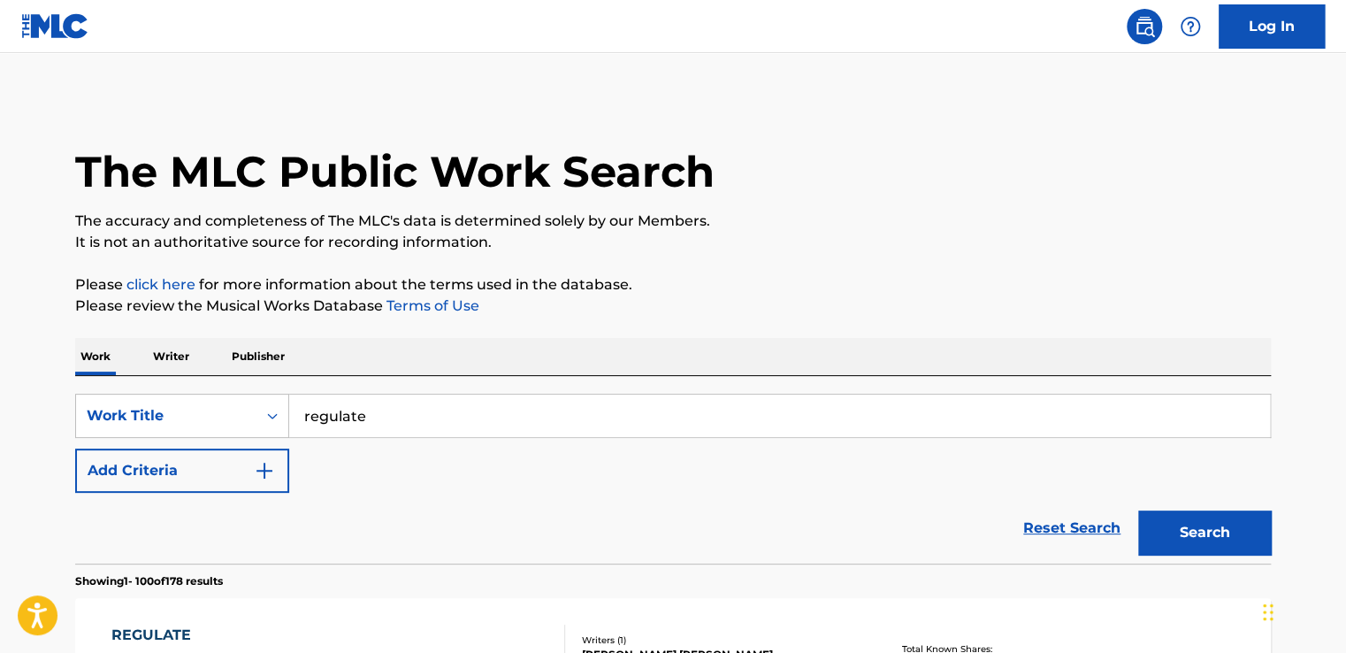
click at [167, 463] on button "Add Criteria" at bounding box center [182, 470] width 214 height 44
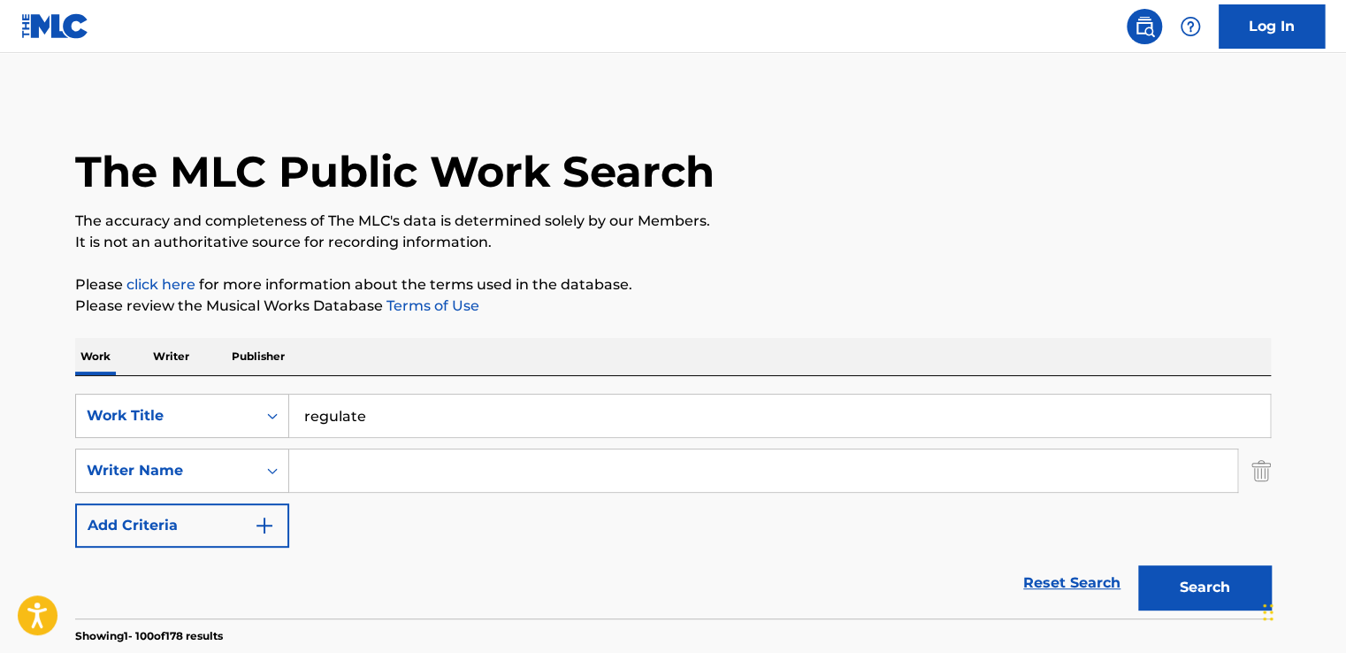
click at [377, 471] on input "Search Form" at bounding box center [763, 470] width 948 height 42
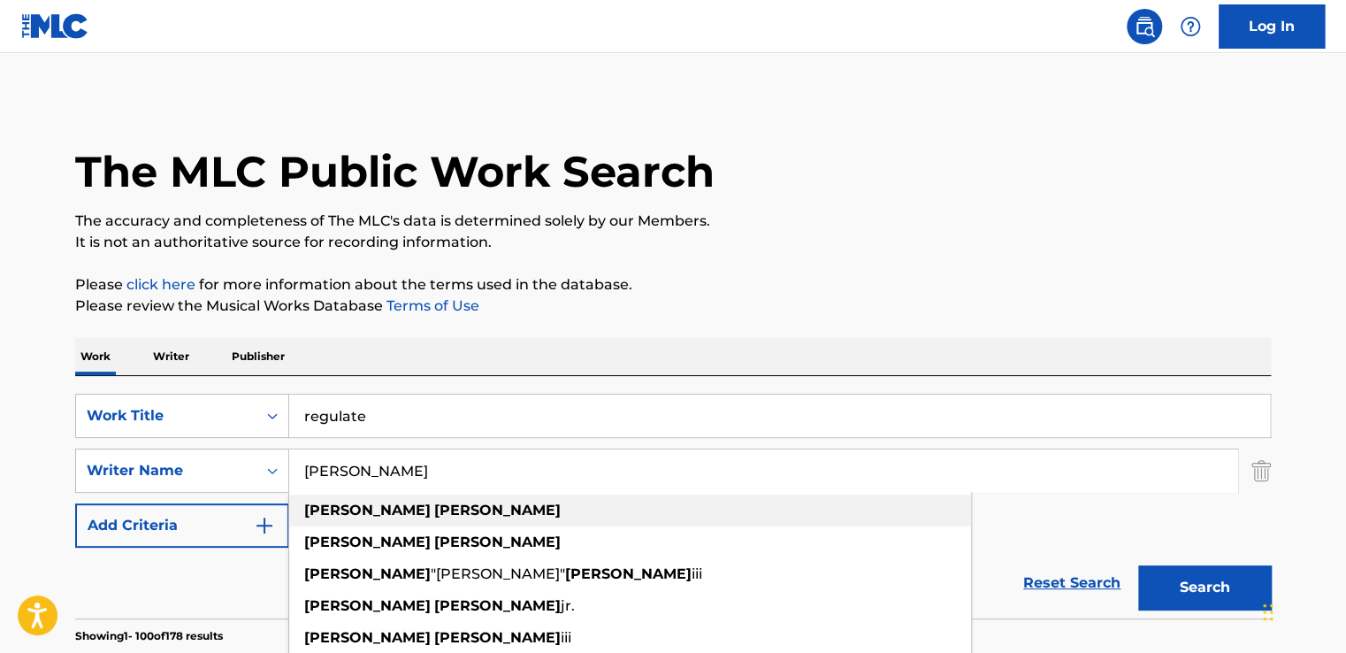
type input "[PERSON_NAME]"
click at [417, 510] on div "[PERSON_NAME]" at bounding box center [630, 510] width 682 height 32
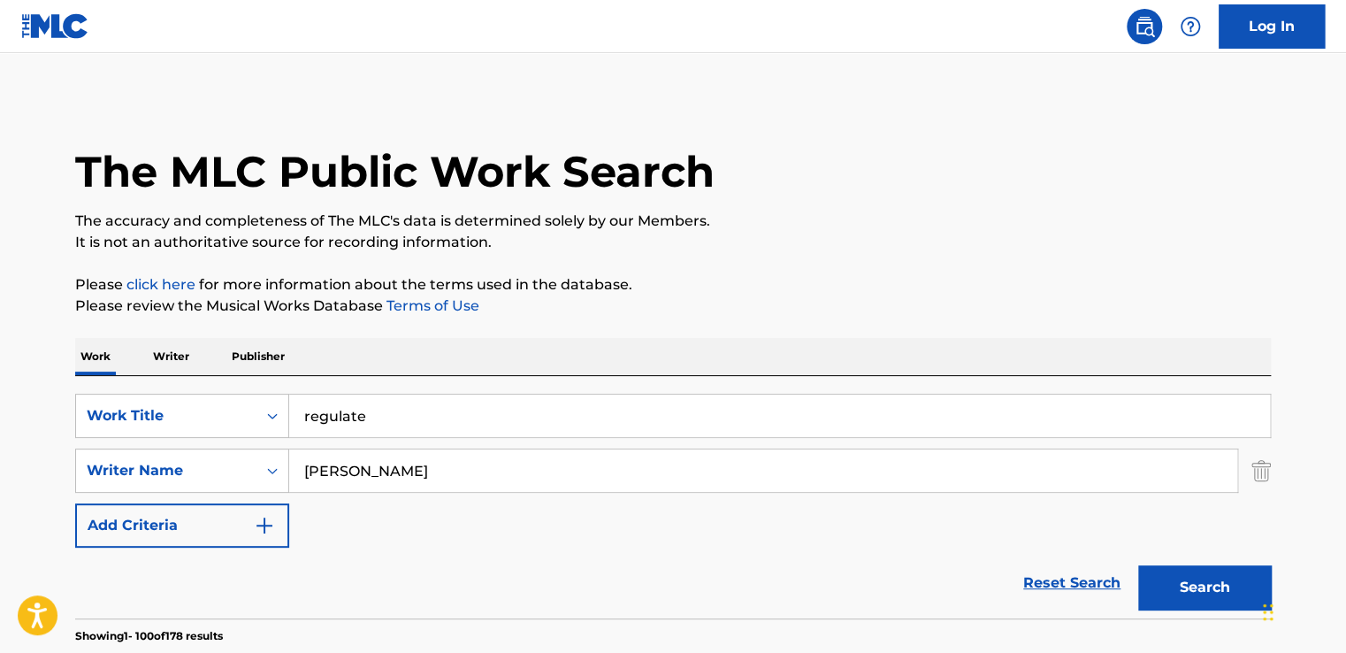
click at [1190, 571] on button "Search" at bounding box center [1204, 587] width 133 height 44
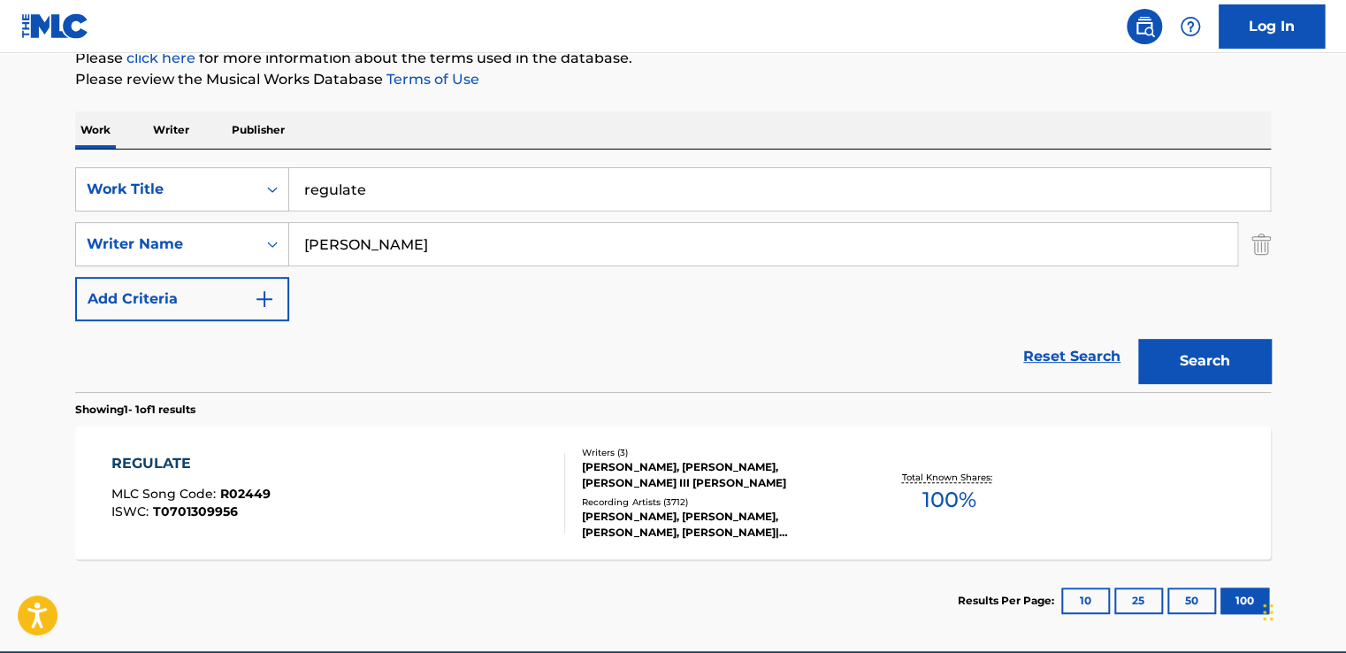
scroll to position [235, 0]
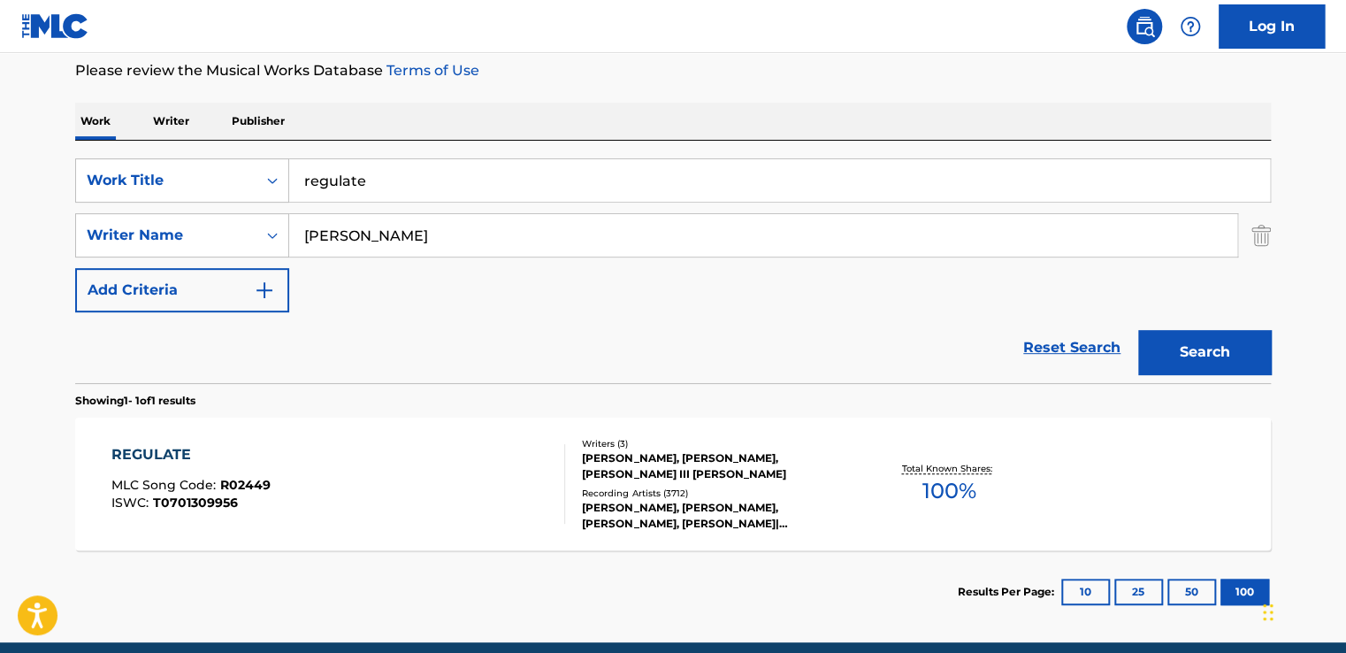
click at [496, 469] on div "REGULATE MLC Song Code : R02449 ISWC : T0701309956" at bounding box center [338, 484] width 455 height 80
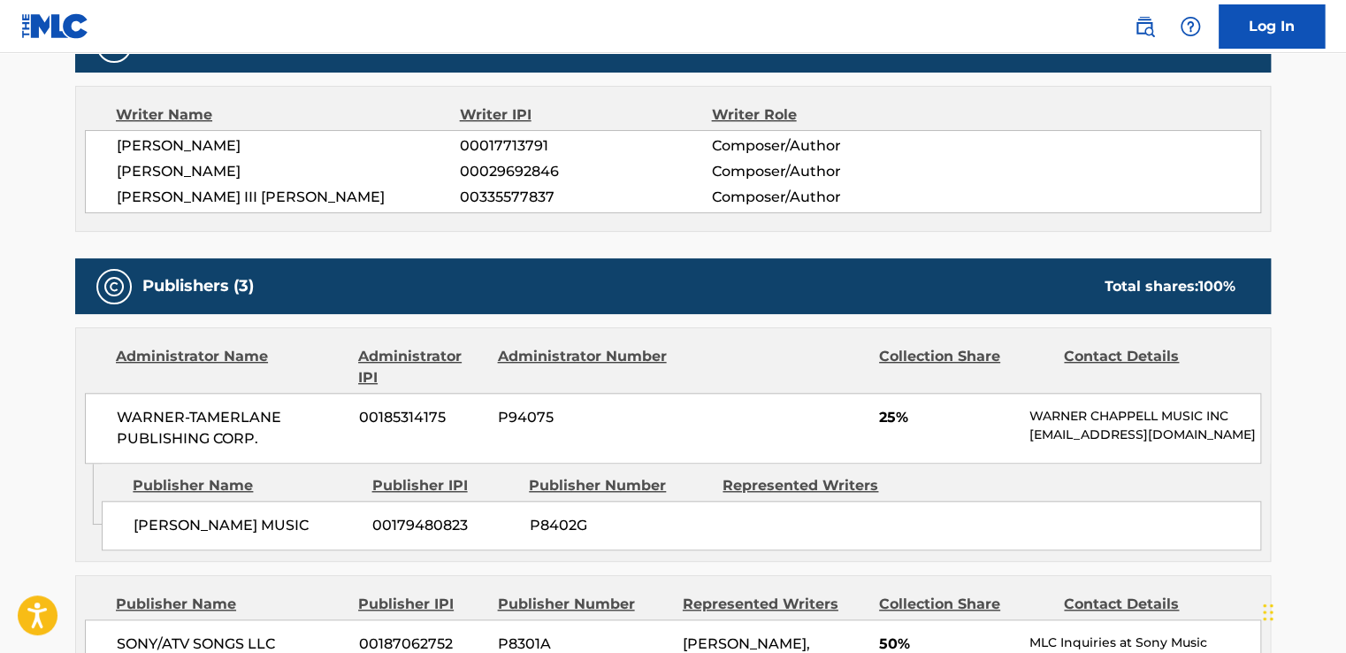
scroll to position [598, 0]
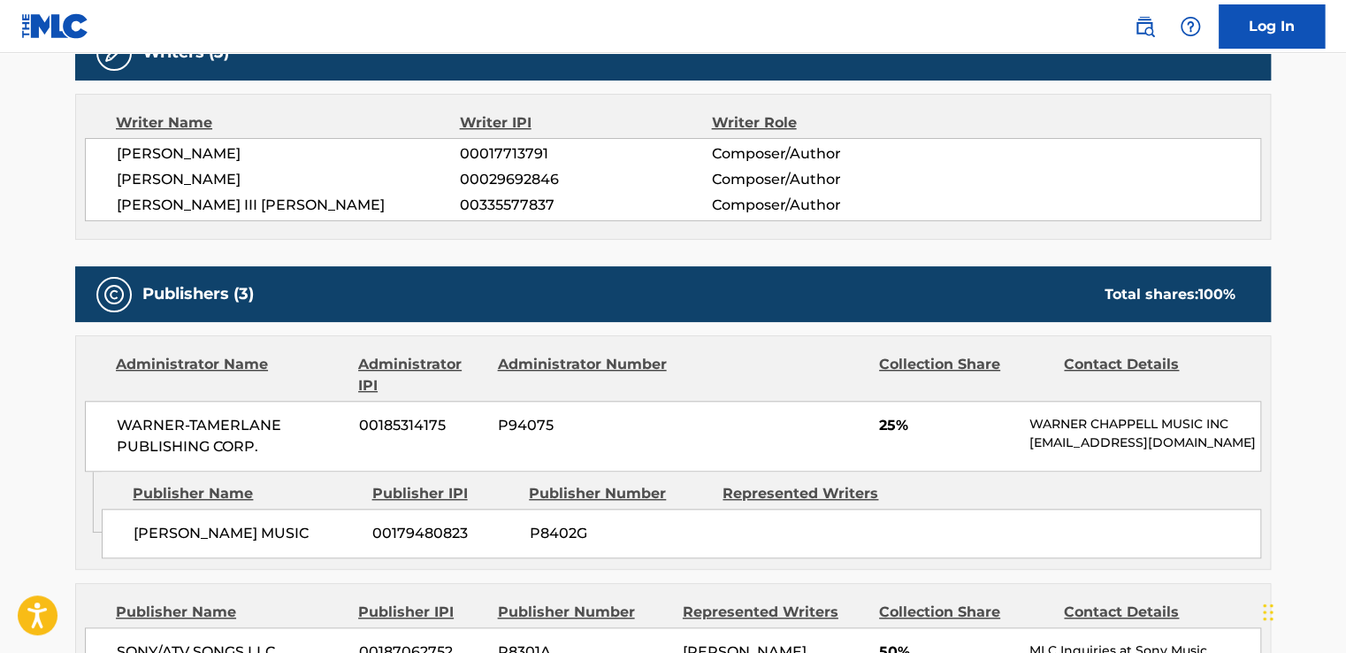
click at [1302, 470] on main "< Back to public search results Copy work link REGULATE Work Detail Member Work…" at bounding box center [673, 639] width 1346 height 2369
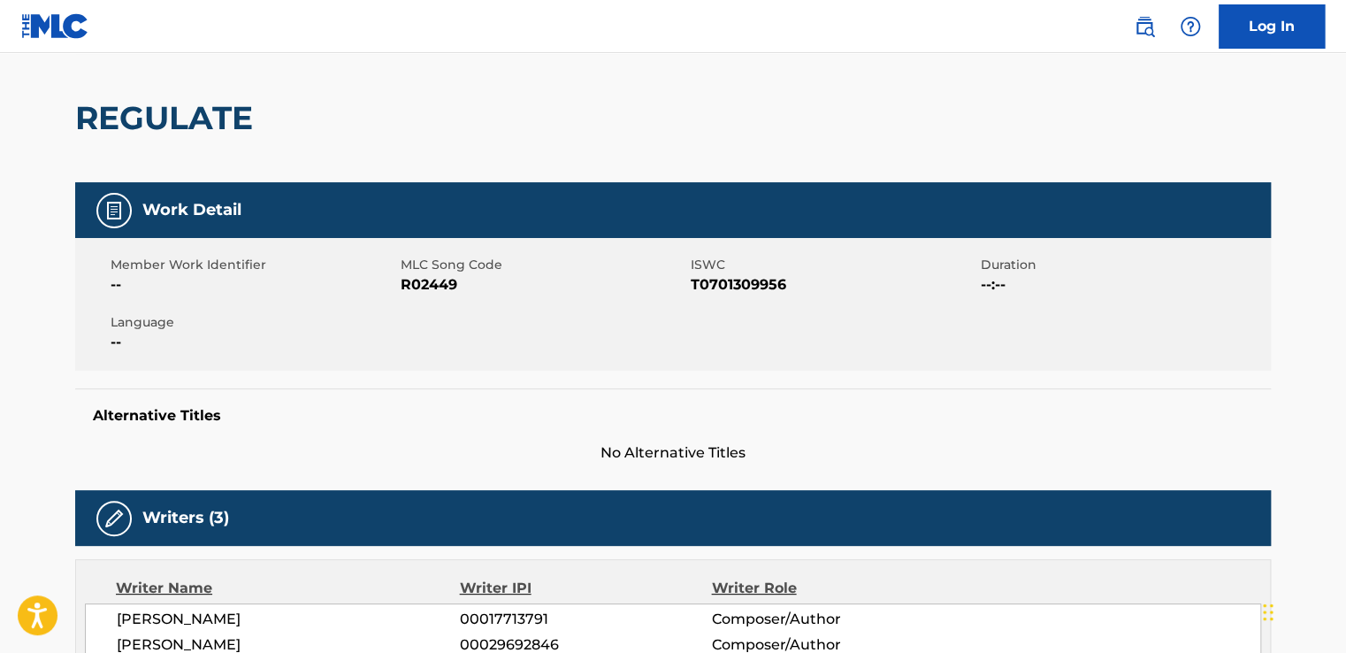
scroll to position [126, 0]
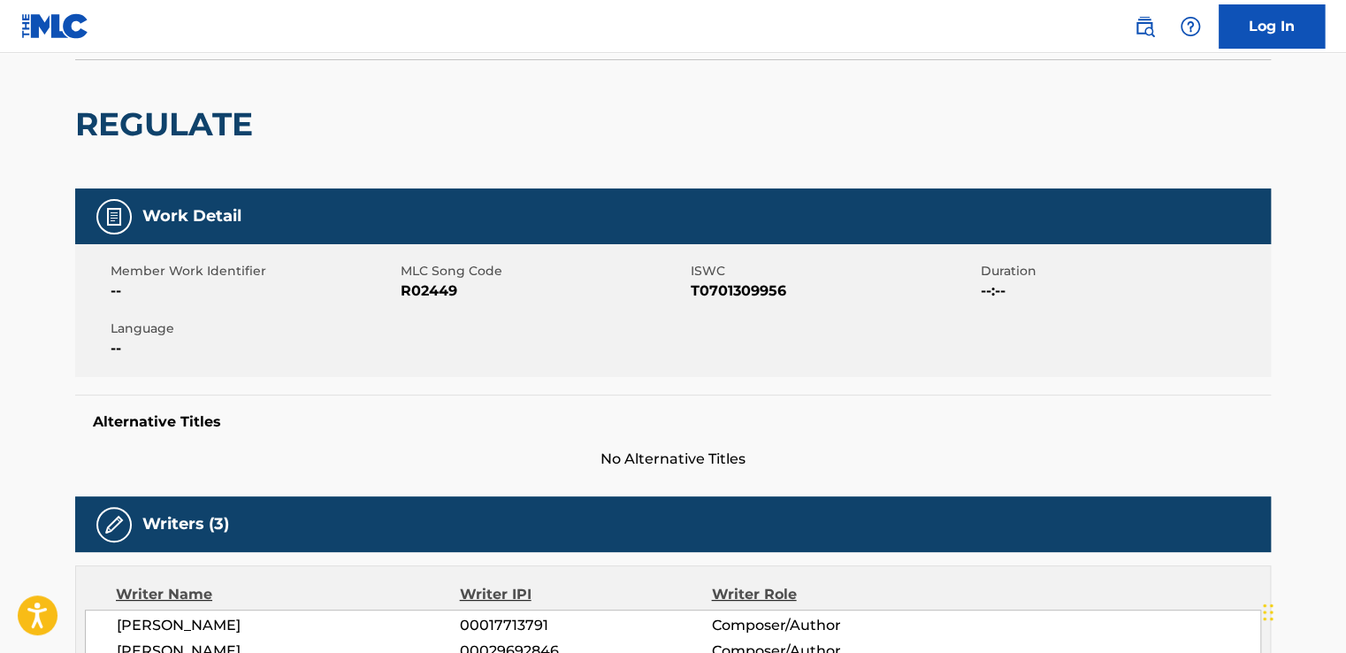
click at [580, 120] on div "REGULATE" at bounding box center [673, 123] width 1196 height 129
